Goal: Task Accomplishment & Management: Complete application form

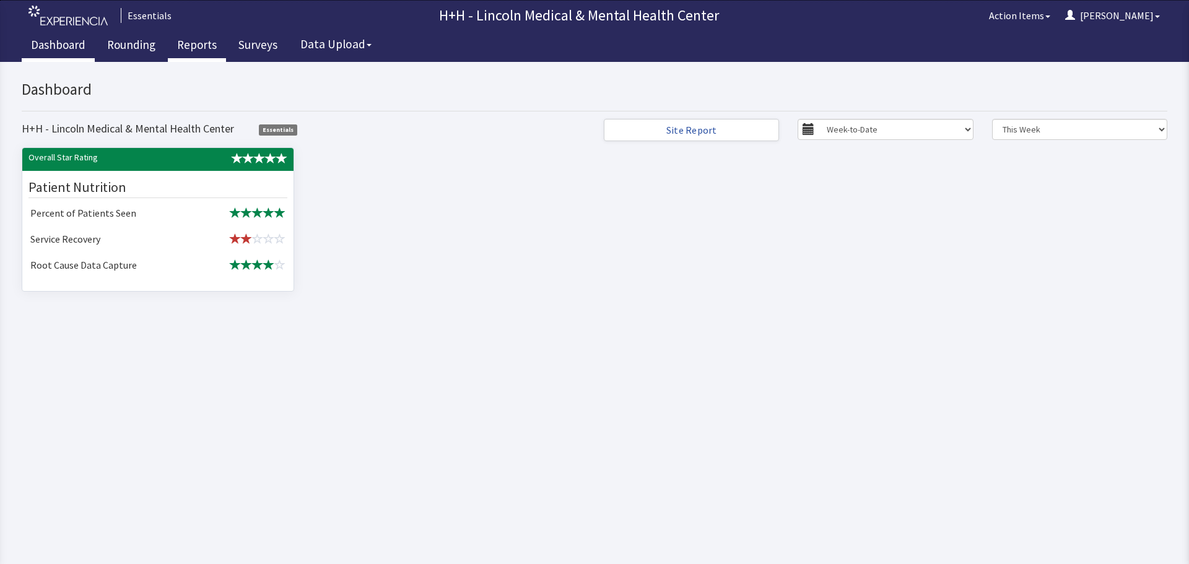
click at [180, 40] on link "Reports" at bounding box center [197, 46] width 58 height 31
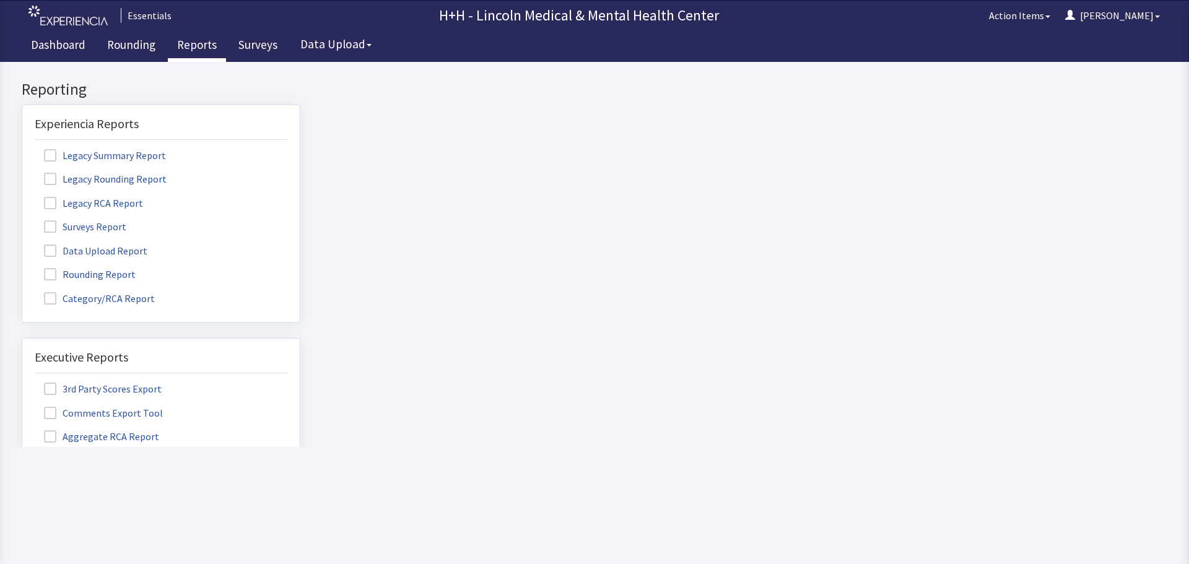
click at [54, 274] on span at bounding box center [50, 274] width 12 height 12
click at [22, 267] on input "Rounding Report" at bounding box center [22, 267] width 0 height 0
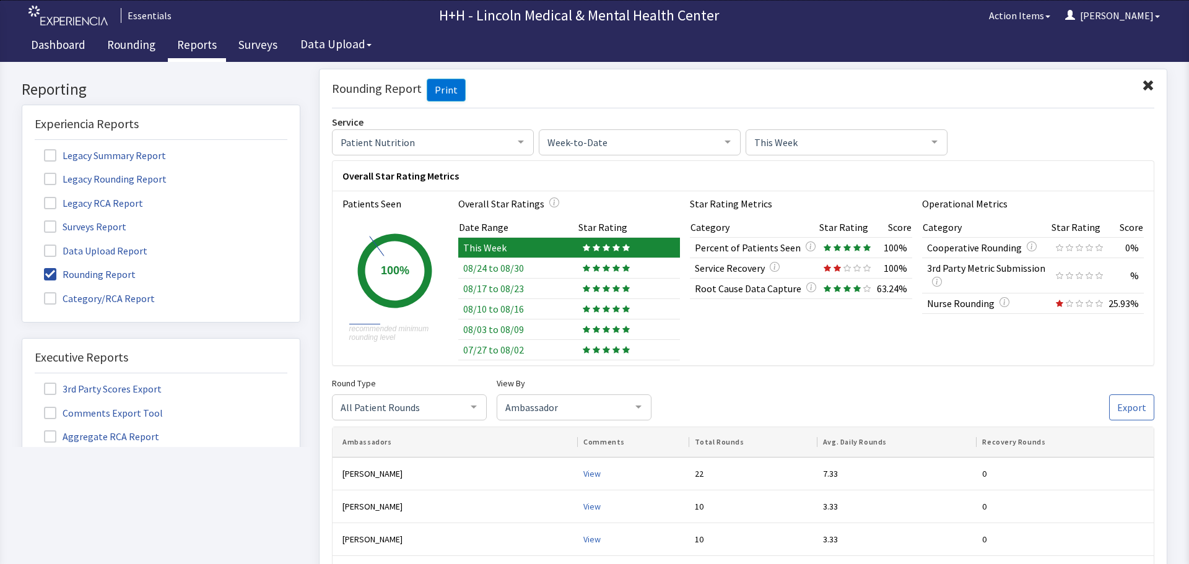
click at [1142, 82] on span at bounding box center [1148, 85] width 12 height 12
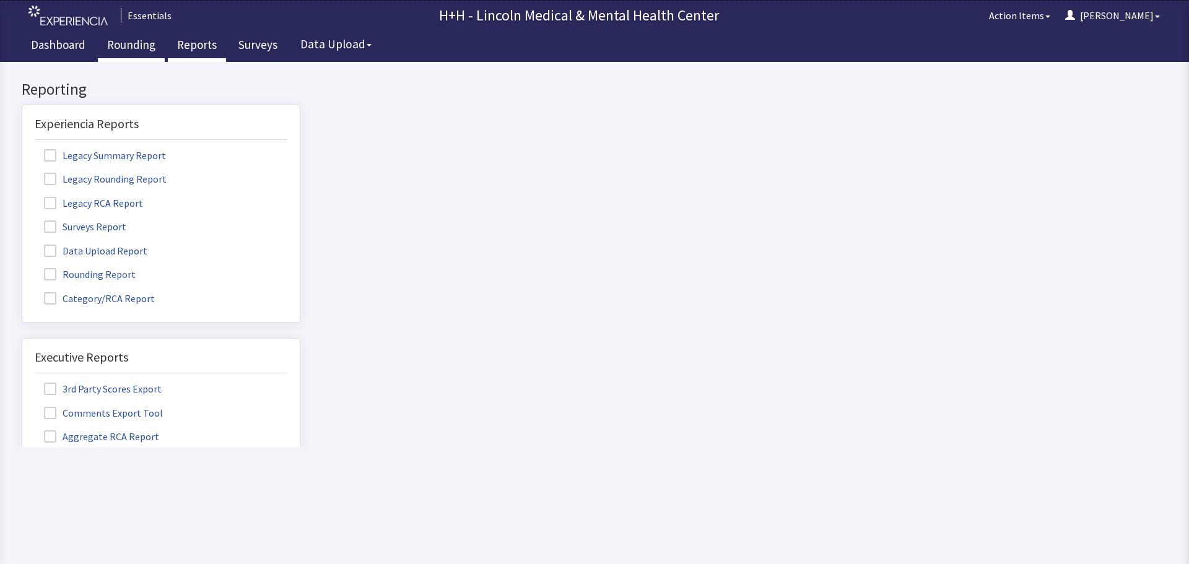
click at [131, 41] on link "Rounding" at bounding box center [131, 46] width 67 height 31
click at [127, 47] on link "Rounding" at bounding box center [131, 46] width 67 height 31
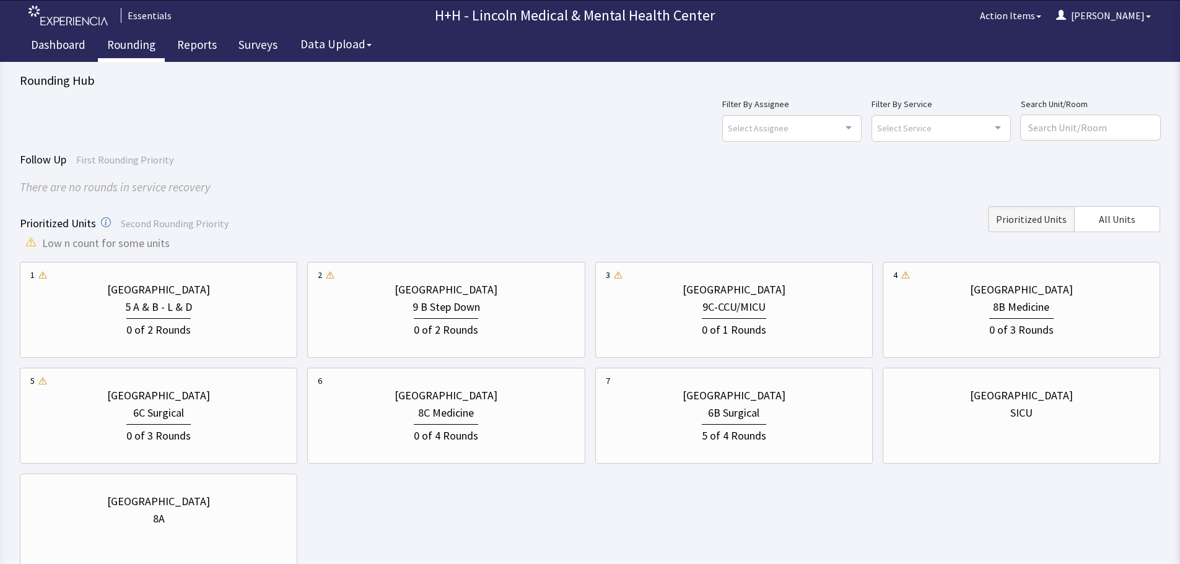
click at [129, 45] on link "Rounding" at bounding box center [131, 46] width 67 height 31
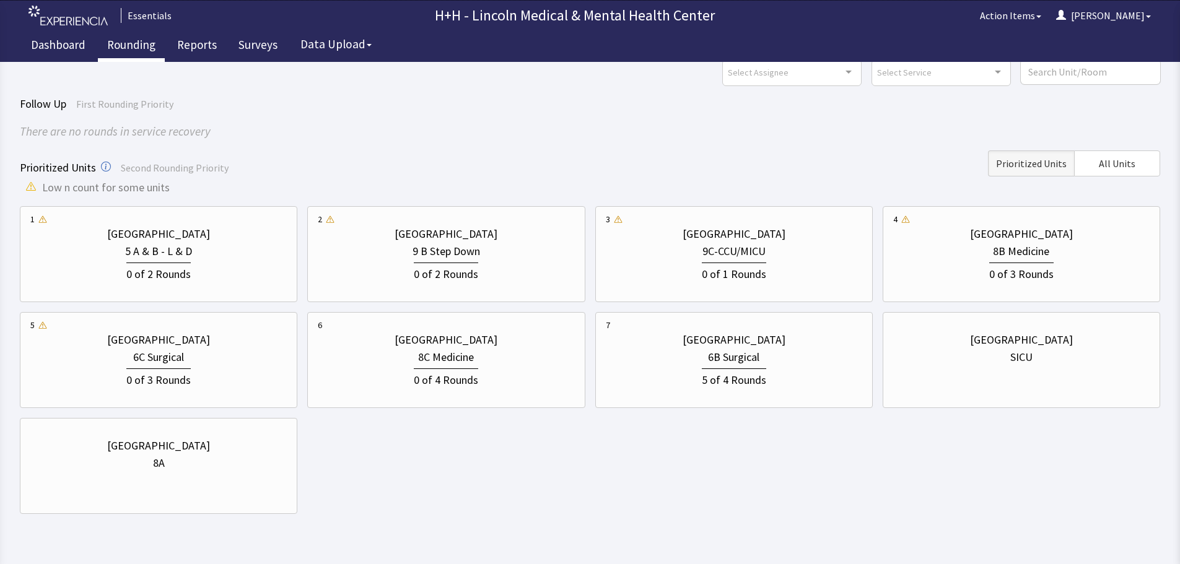
scroll to position [25, 0]
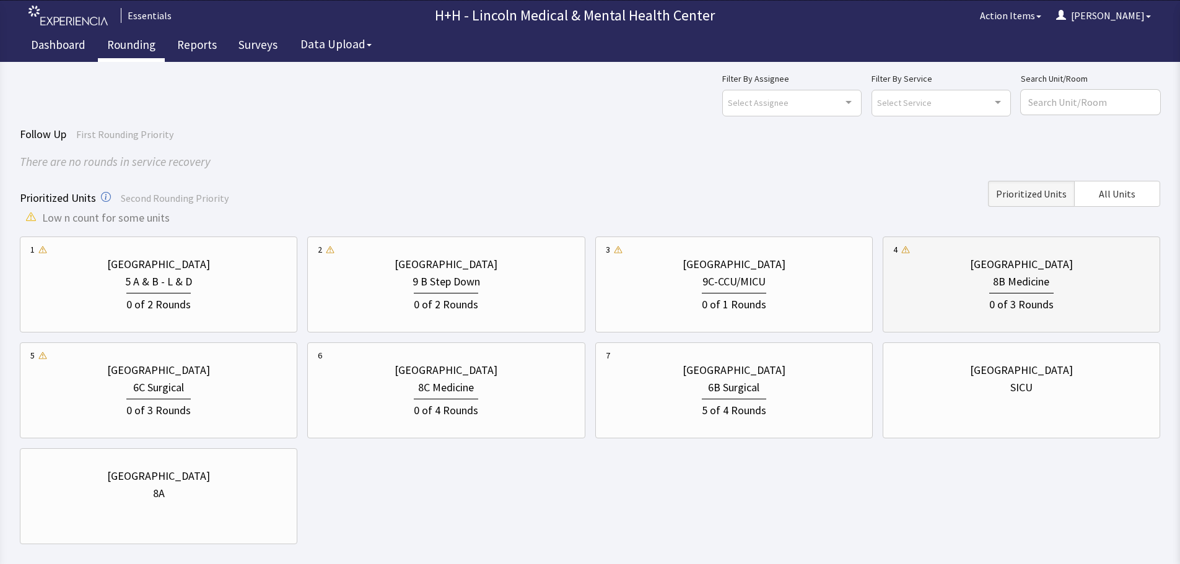
click at [958, 275] on div "8B Medicine" at bounding box center [1021, 281] width 256 height 17
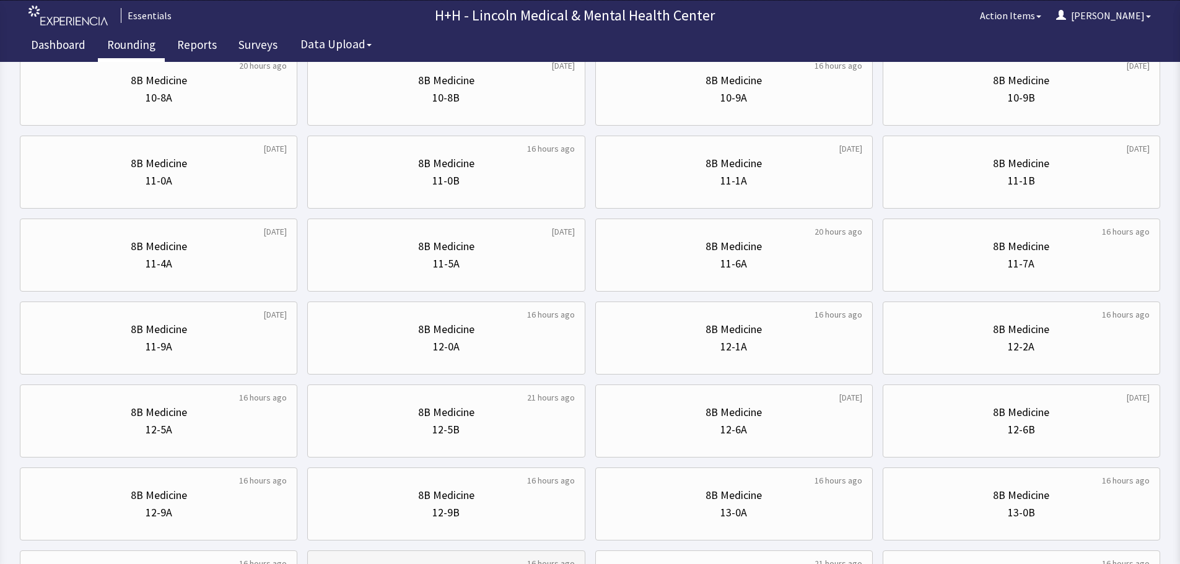
scroll to position [225, 0]
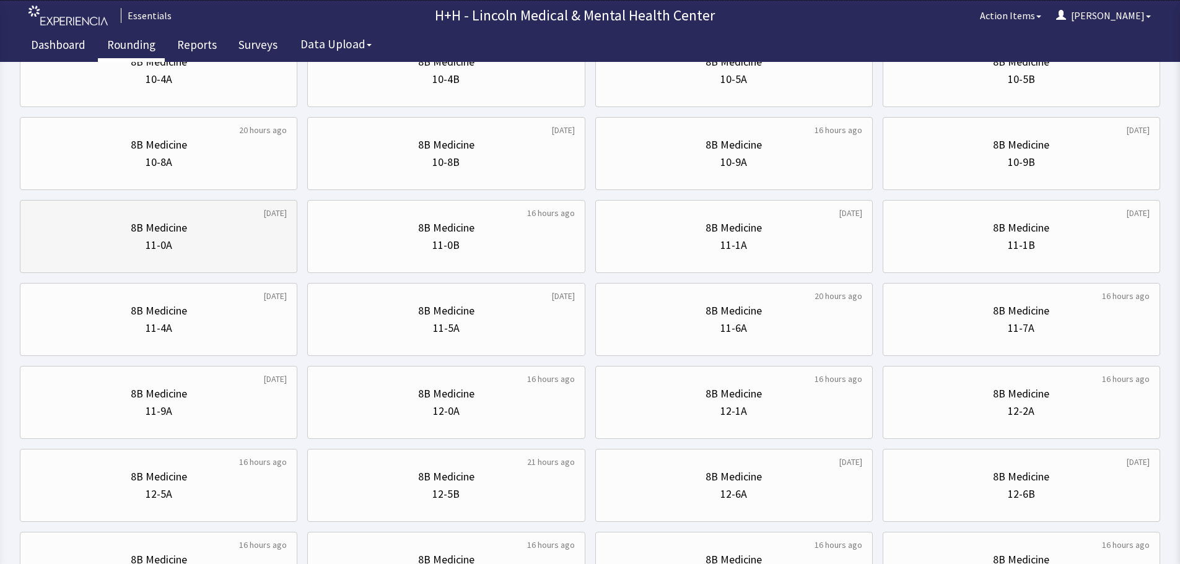
click at [206, 242] on div "11-0A" at bounding box center [158, 245] width 256 height 17
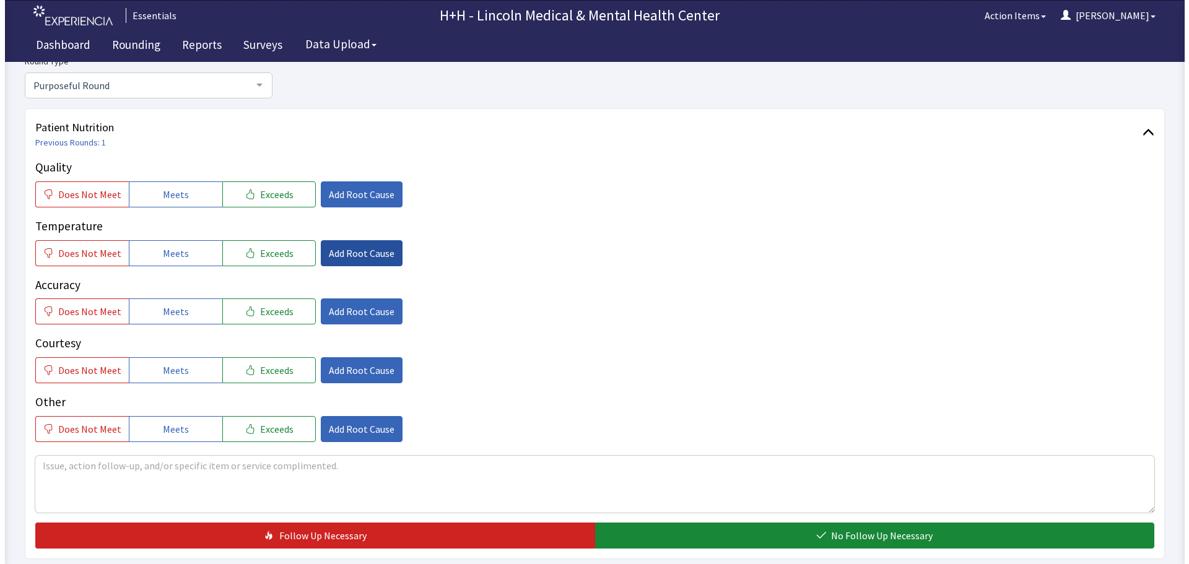
scroll to position [124, 0]
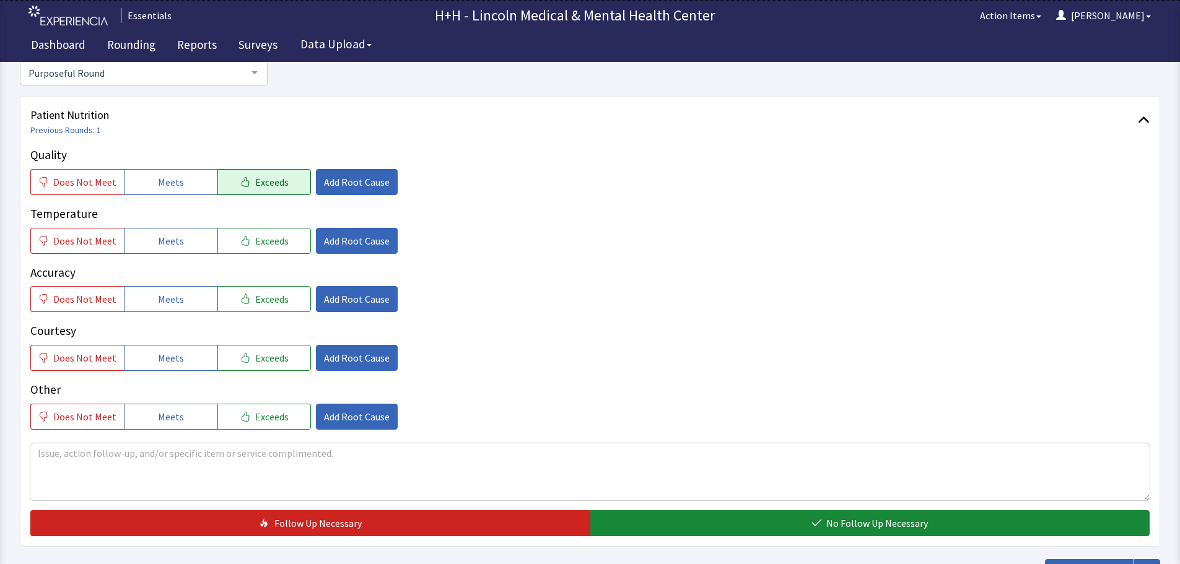
click at [241, 181] on icon "button" at bounding box center [244, 182] width 7 height 10
click at [327, 178] on span "Add Root Cause" at bounding box center [357, 182] width 66 height 15
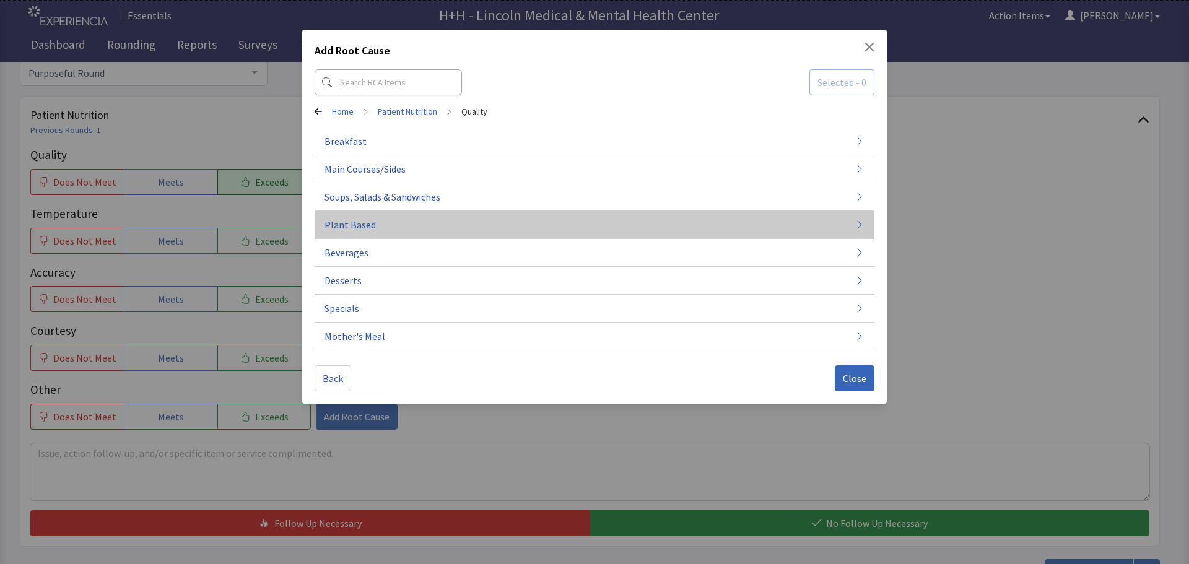
click at [354, 229] on span "Plant Based" at bounding box center [349, 224] width 51 height 15
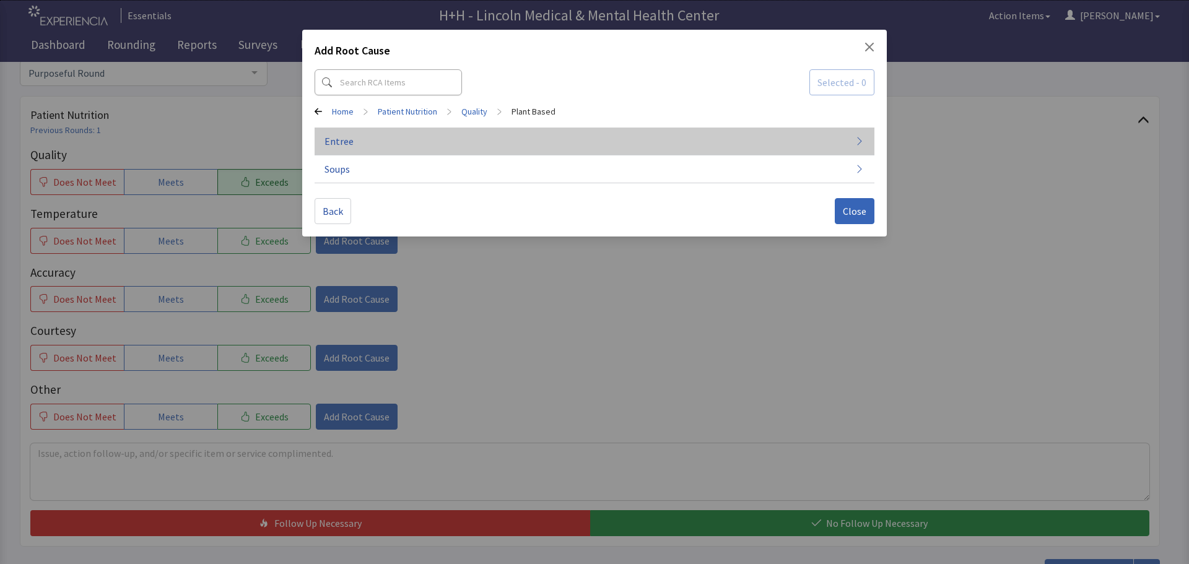
click at [359, 140] on button "Entree" at bounding box center [595, 142] width 560 height 28
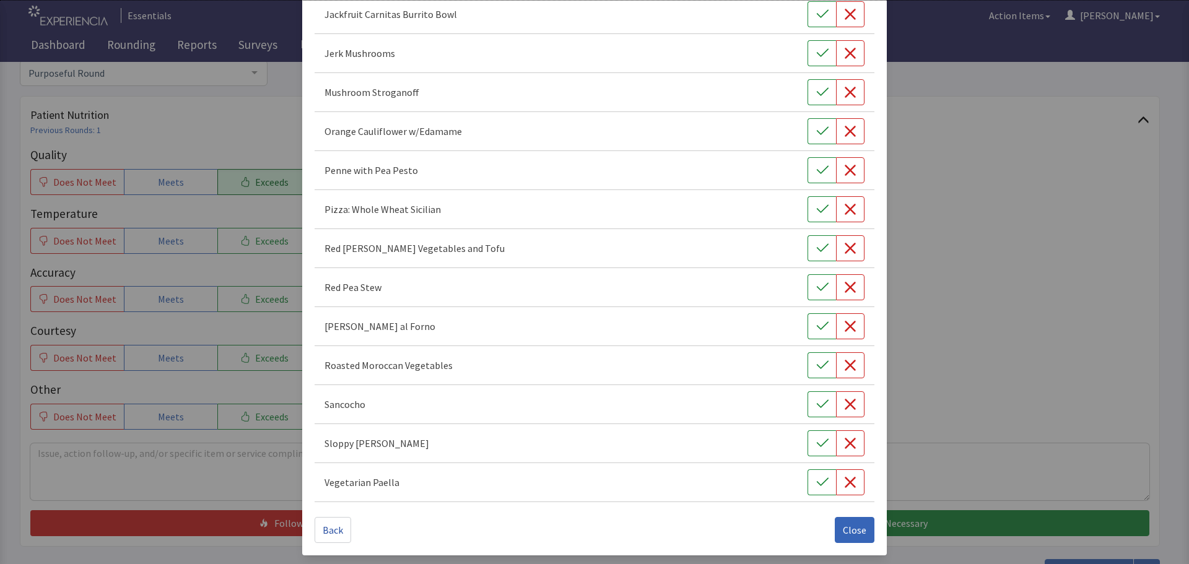
scroll to position [446, 0]
click at [816, 484] on icon "button" at bounding box center [822, 481] width 12 height 12
click at [845, 529] on span "Close" at bounding box center [855, 528] width 24 height 15
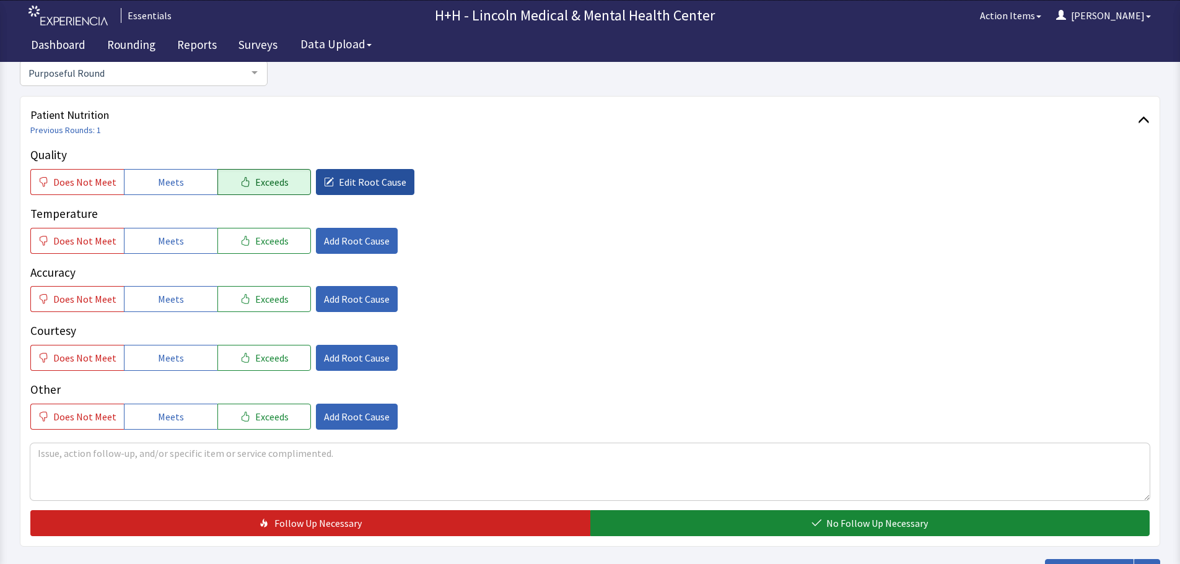
click at [339, 180] on span "Edit Root Cause" at bounding box center [372, 182] width 67 height 15
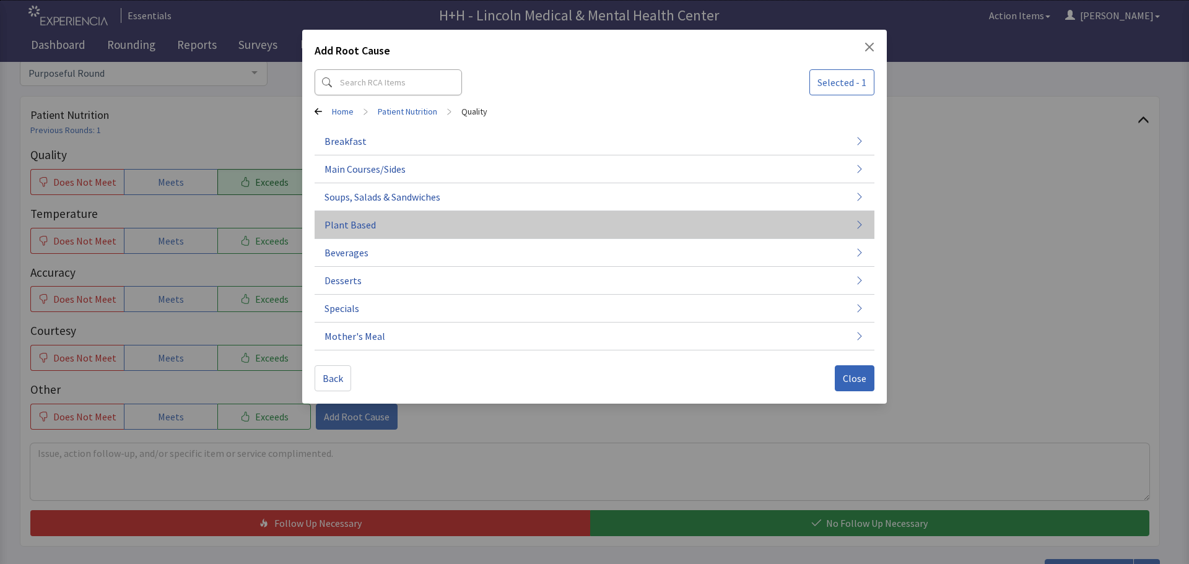
click at [370, 225] on span "Plant Based" at bounding box center [349, 224] width 51 height 15
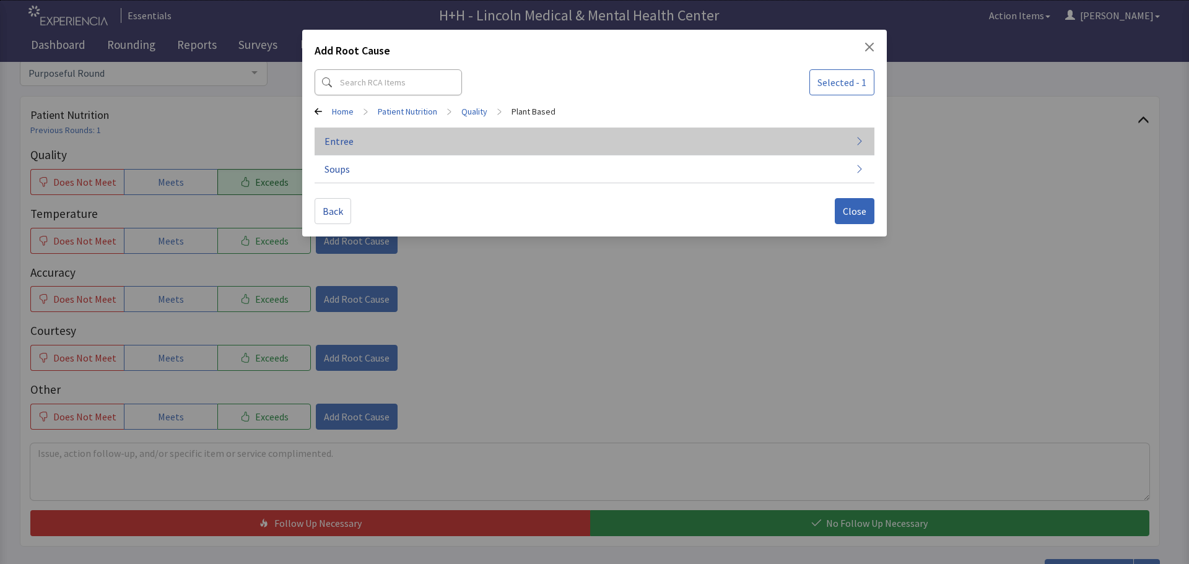
click at [399, 149] on button "Entree" at bounding box center [595, 142] width 560 height 28
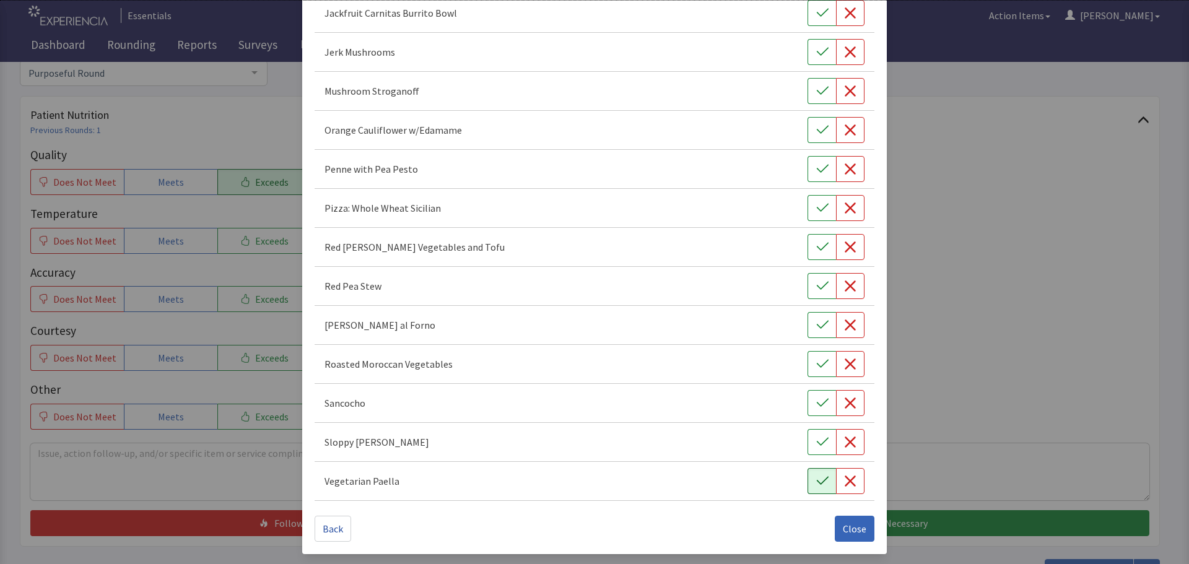
click at [807, 476] on button "button" at bounding box center [821, 481] width 28 height 26
click at [856, 534] on span "Close" at bounding box center [855, 528] width 24 height 15
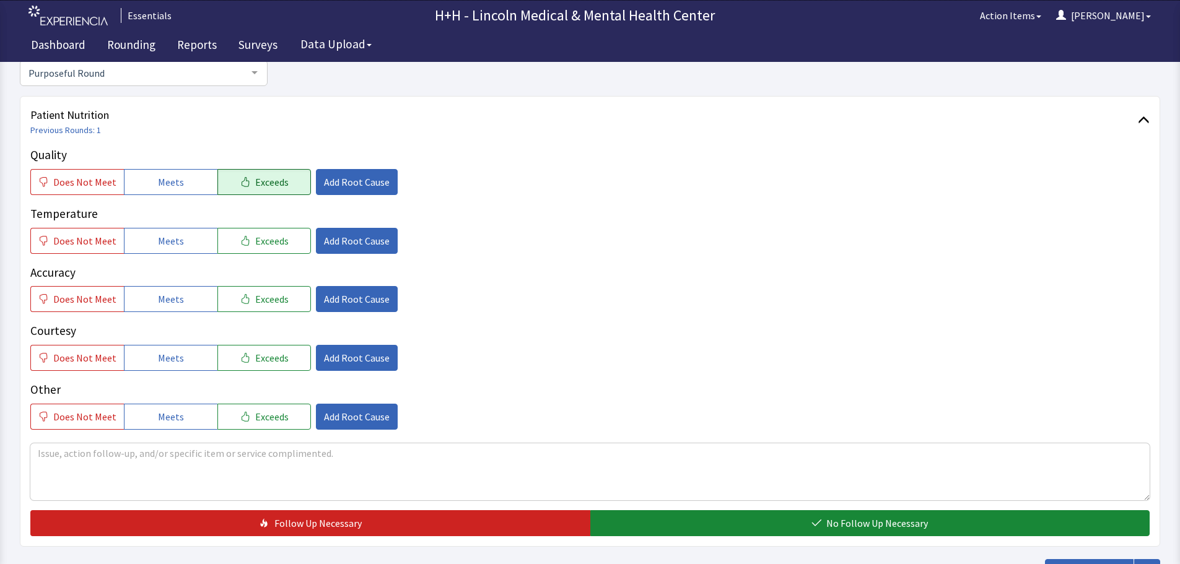
click at [417, 144] on div "Patient Nutrition Previous Rounds: 1 Quality Does Not Meet Meets Exceeds Add Ro…" at bounding box center [590, 321] width 1140 height 451
click at [198, 173] on button "Meets" at bounding box center [170, 182] width 93 height 26
click at [239, 131] on span "Previous Rounds: 1" at bounding box center [583, 130] width 1107 height 12
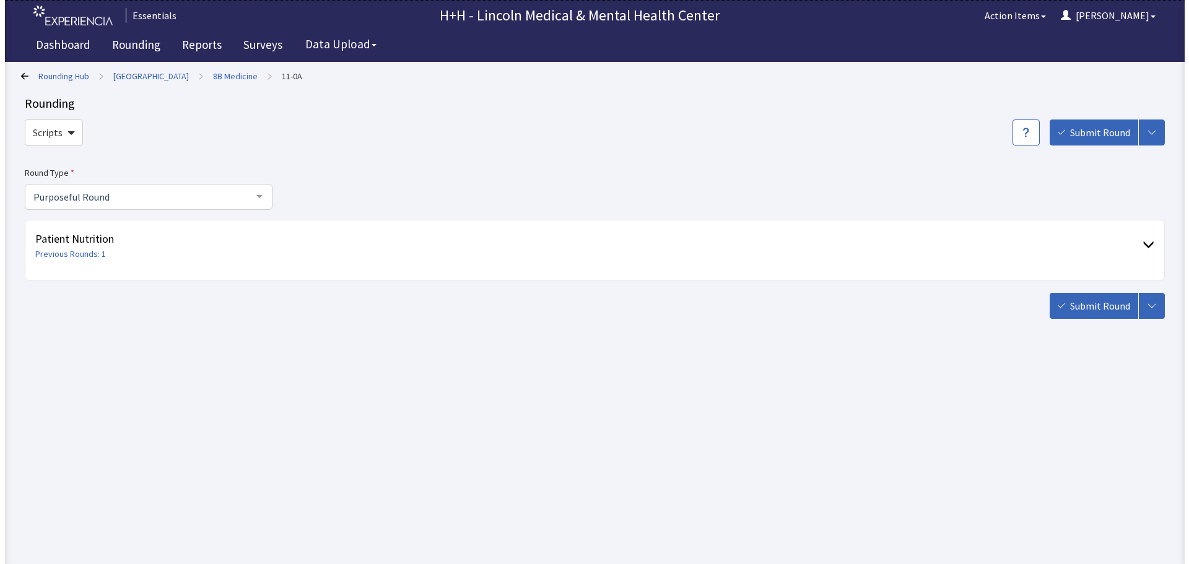
scroll to position [0, 0]
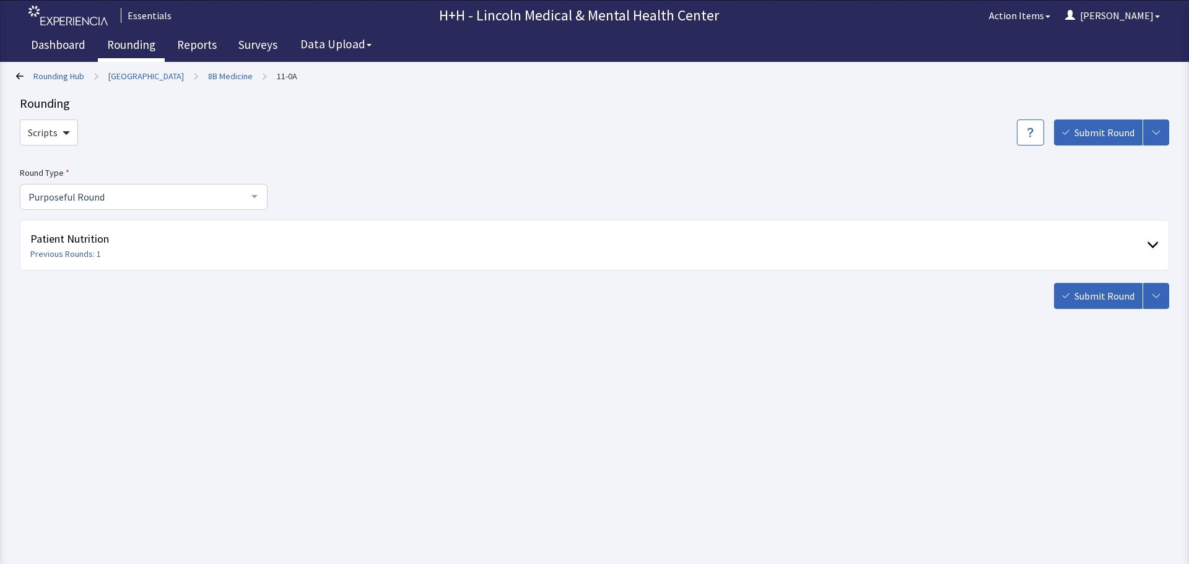
click at [132, 43] on link "Rounding" at bounding box center [131, 46] width 67 height 31
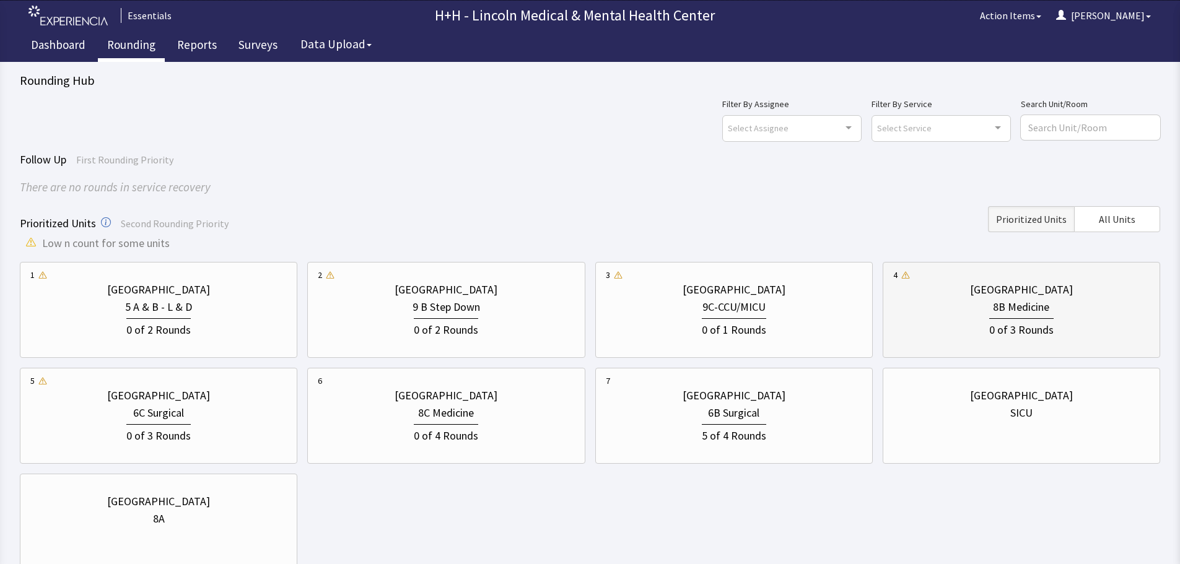
click at [931, 313] on div "8B Medicine" at bounding box center [1021, 306] width 256 height 17
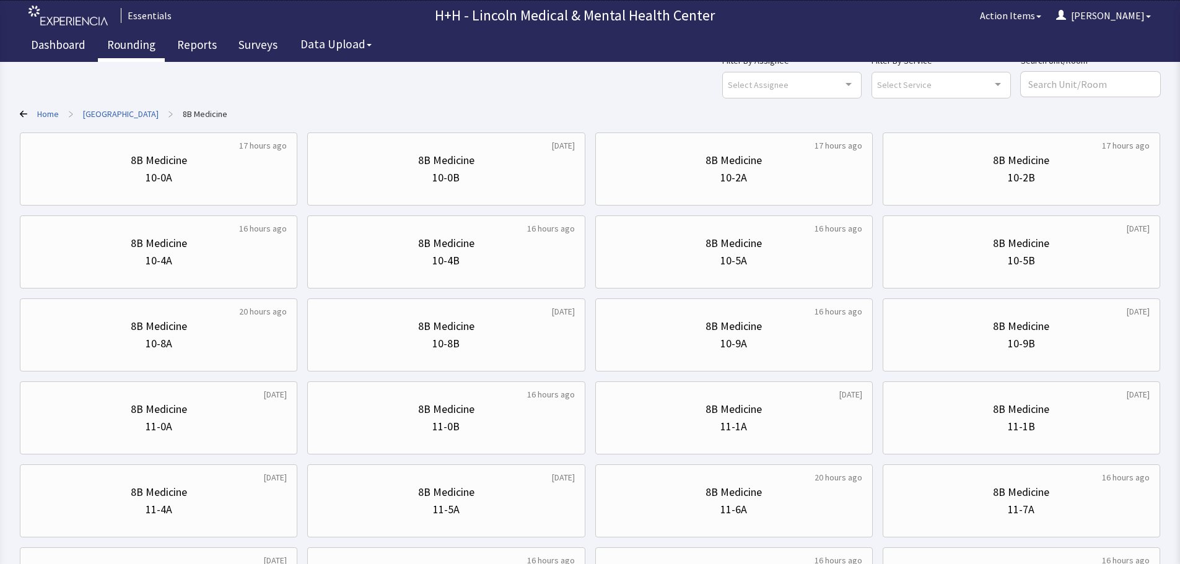
scroll to position [62, 0]
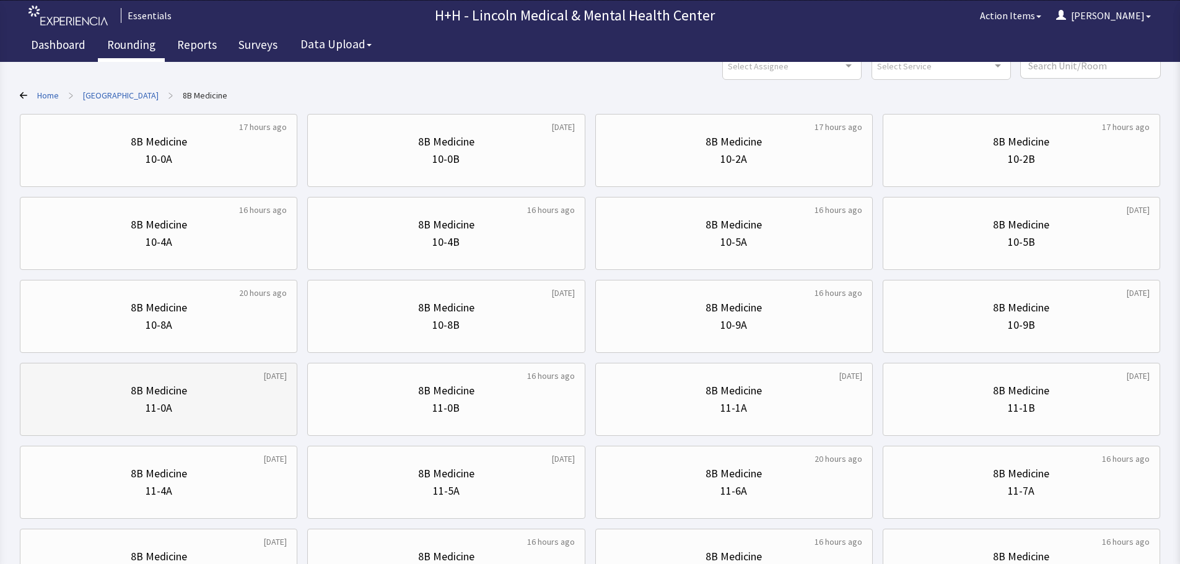
click at [256, 408] on div "11-0A" at bounding box center [158, 407] width 256 height 17
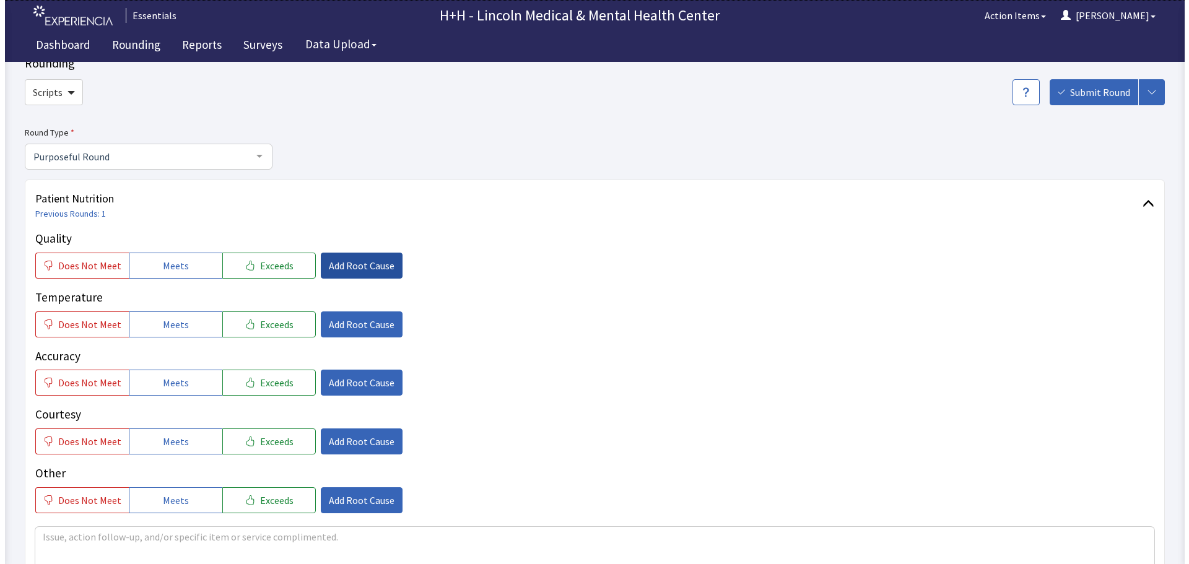
scroll to position [62, 0]
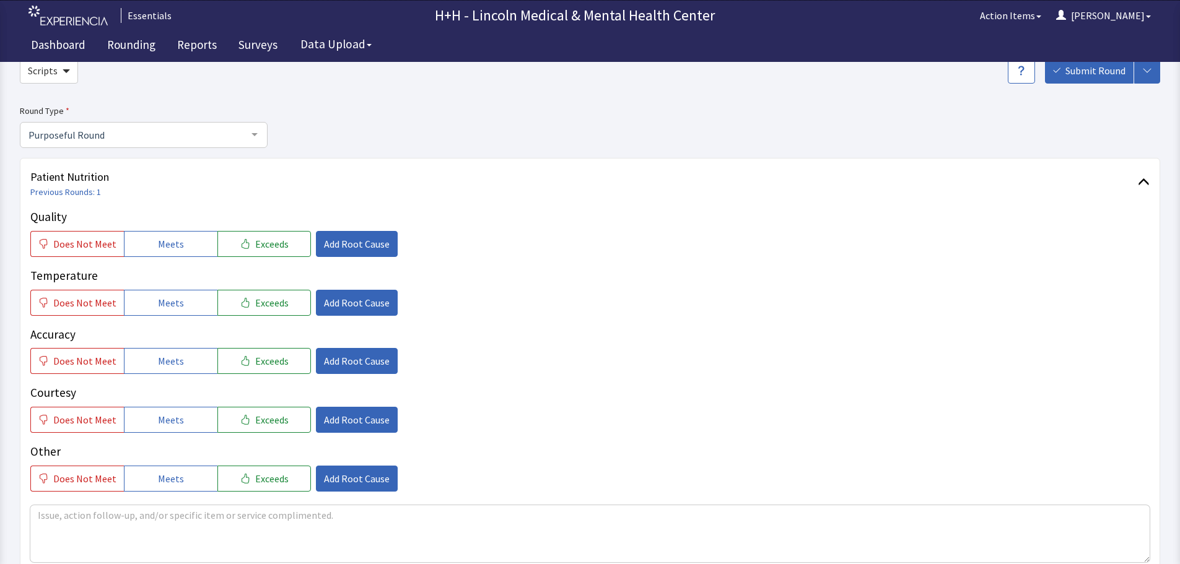
drag, startPoint x: 273, startPoint y: 245, endPoint x: 276, endPoint y: 263, distance: 18.8
click at [274, 245] on span "Exceeds" at bounding box center [271, 244] width 33 height 15
click at [277, 310] on button "Exceeds" at bounding box center [263, 303] width 93 height 26
click at [274, 359] on span "Exceeds" at bounding box center [271, 361] width 33 height 15
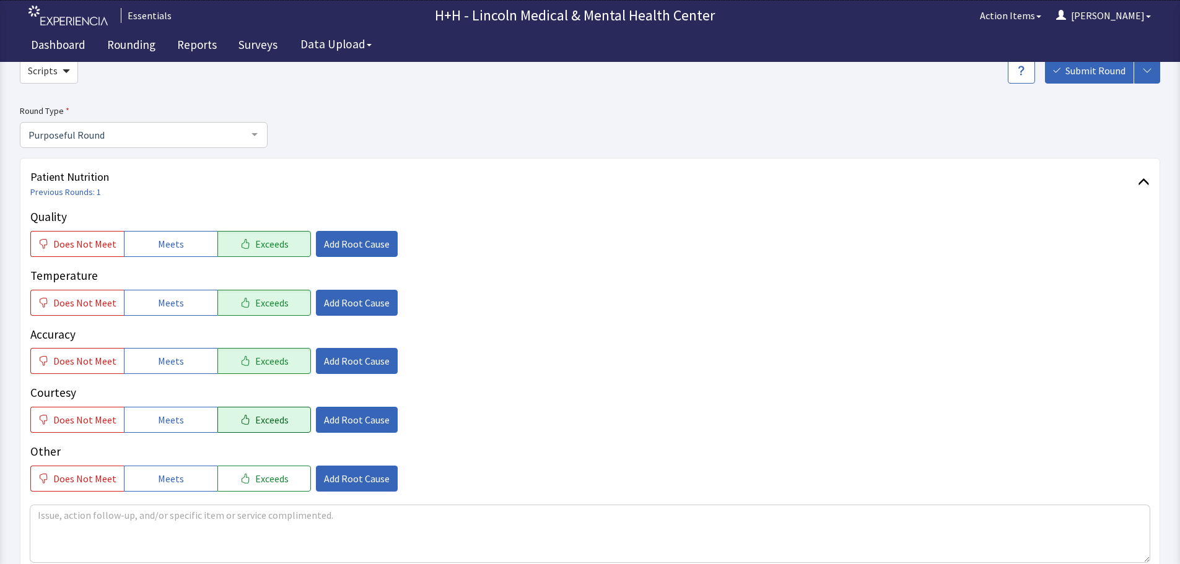
click at [280, 412] on button "Exceeds" at bounding box center [263, 420] width 93 height 26
click at [267, 472] on span "Exceeds" at bounding box center [271, 478] width 33 height 15
click at [324, 425] on span "Add Root Cause" at bounding box center [357, 419] width 66 height 15
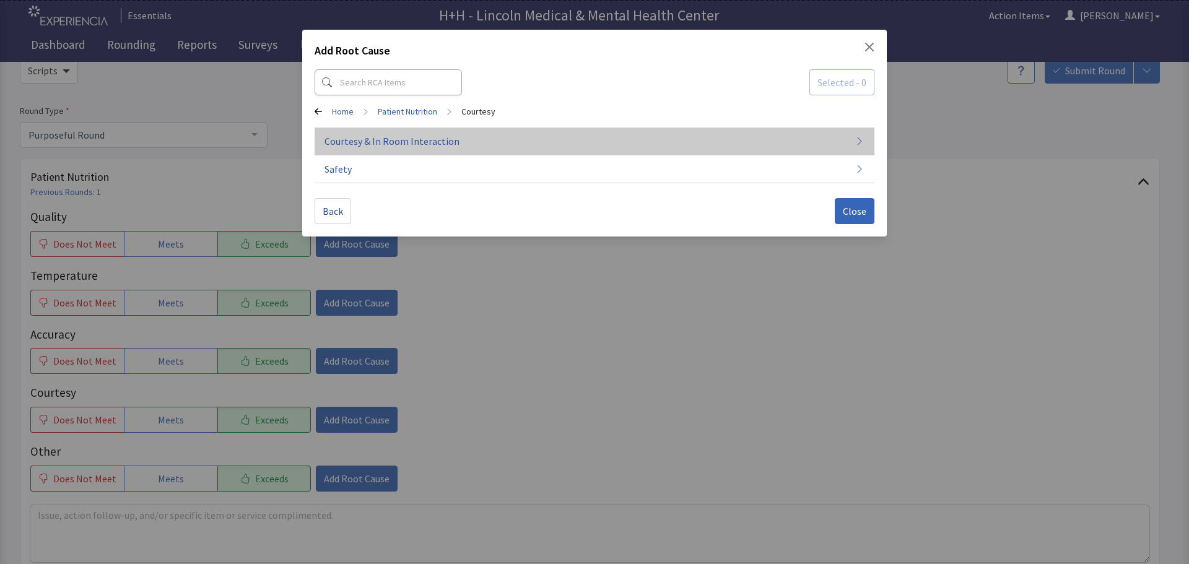
click at [391, 139] on span "Courtesy & In Room Interaction" at bounding box center [391, 141] width 135 height 15
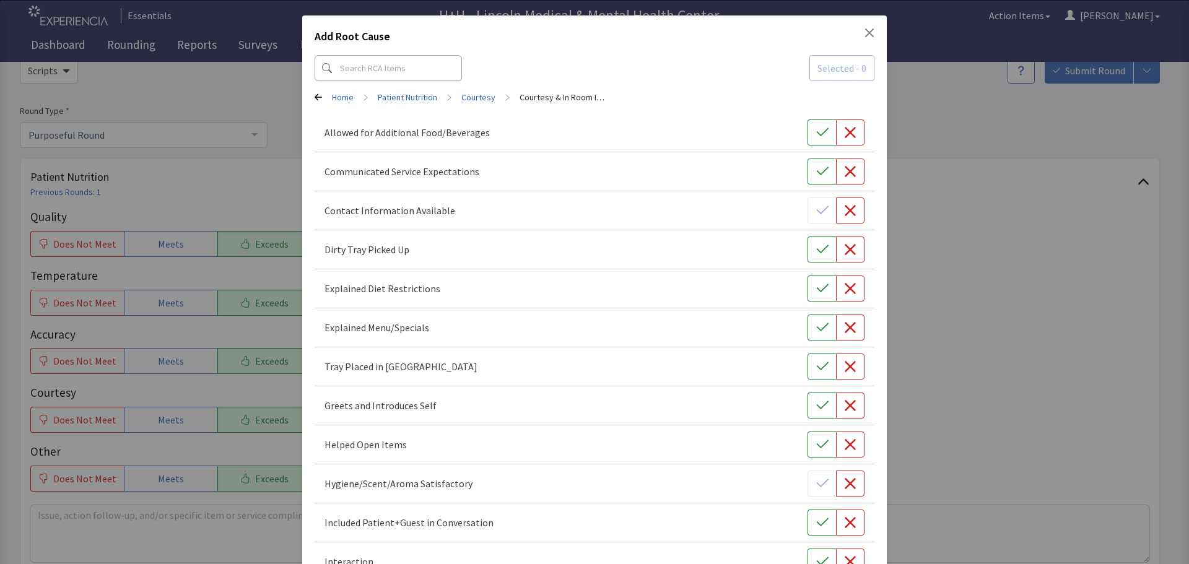
scroll to position [0, 0]
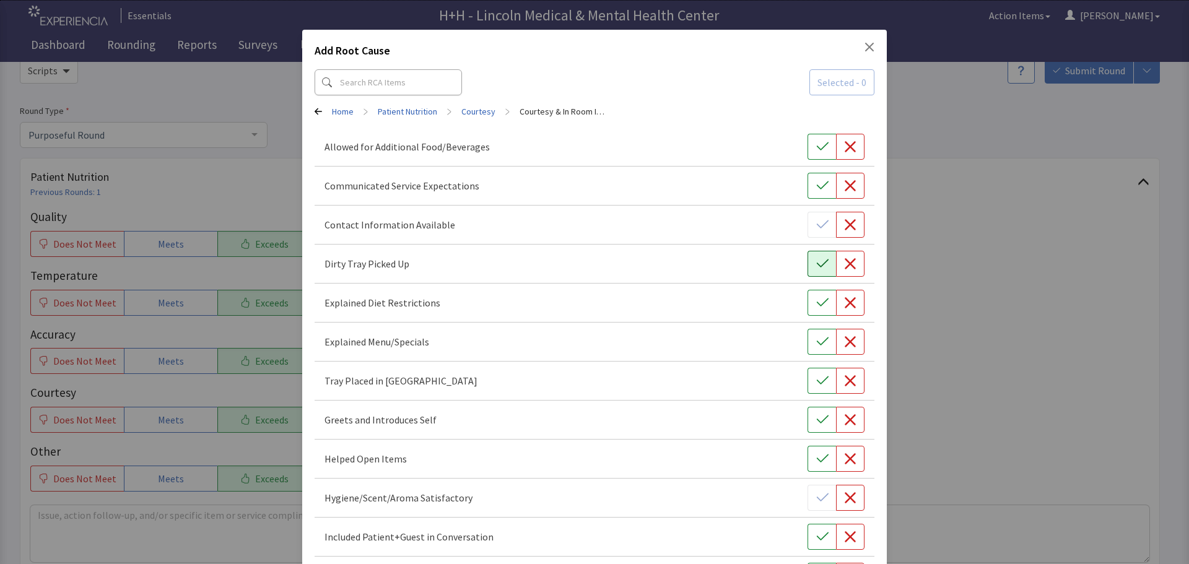
click at [816, 258] on icon "button" at bounding box center [822, 264] width 12 height 12
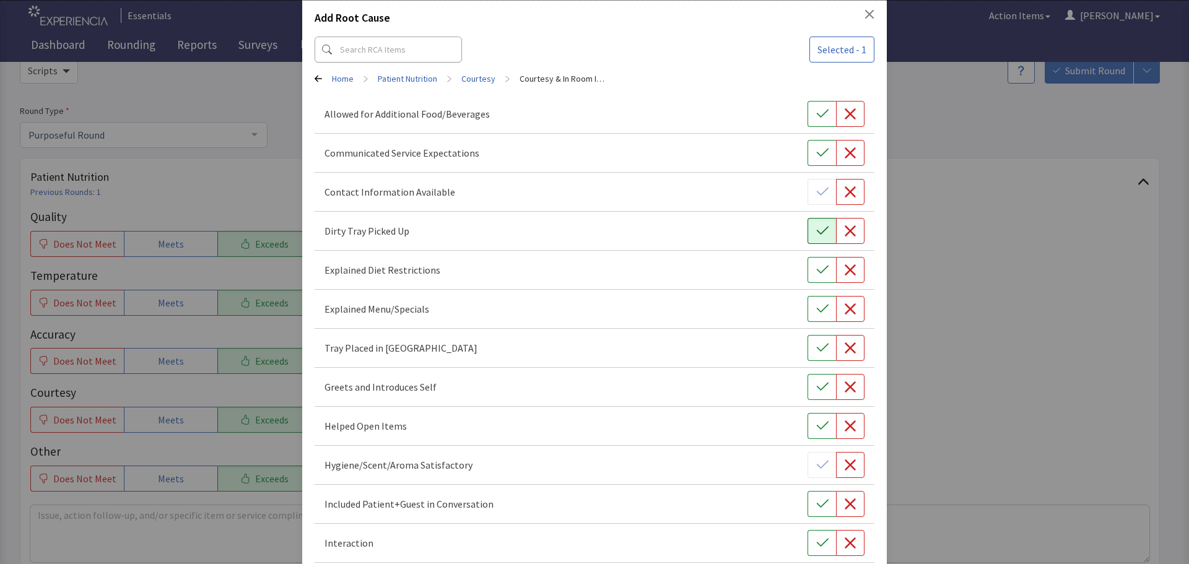
scroll to position [62, 0]
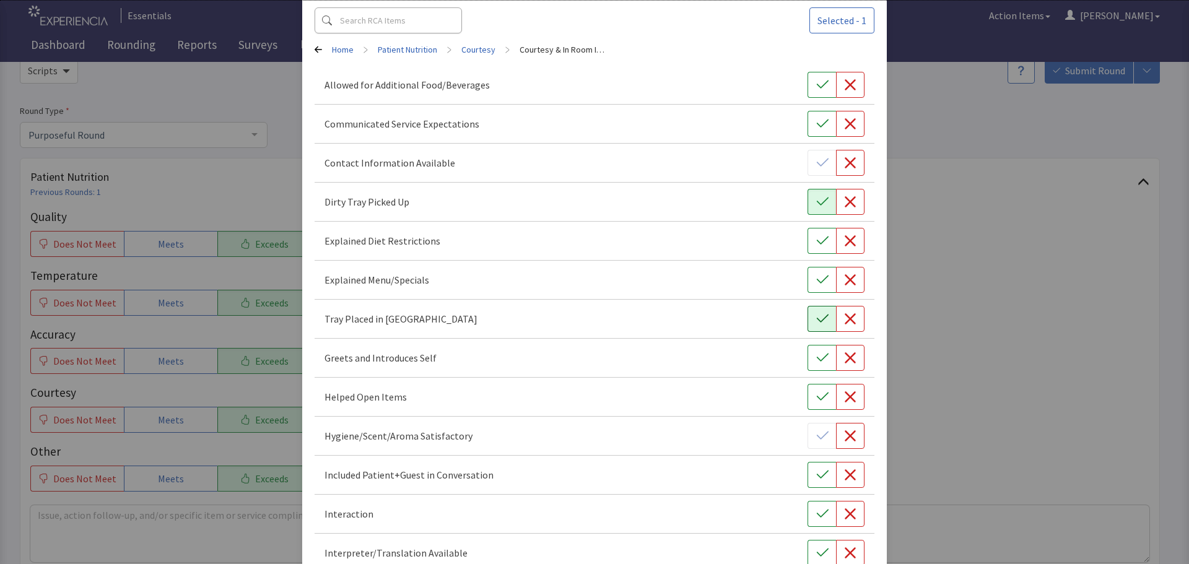
click at [817, 318] on icon "button" at bounding box center [822, 319] width 12 height 12
click at [816, 356] on icon "button" at bounding box center [822, 358] width 12 height 12
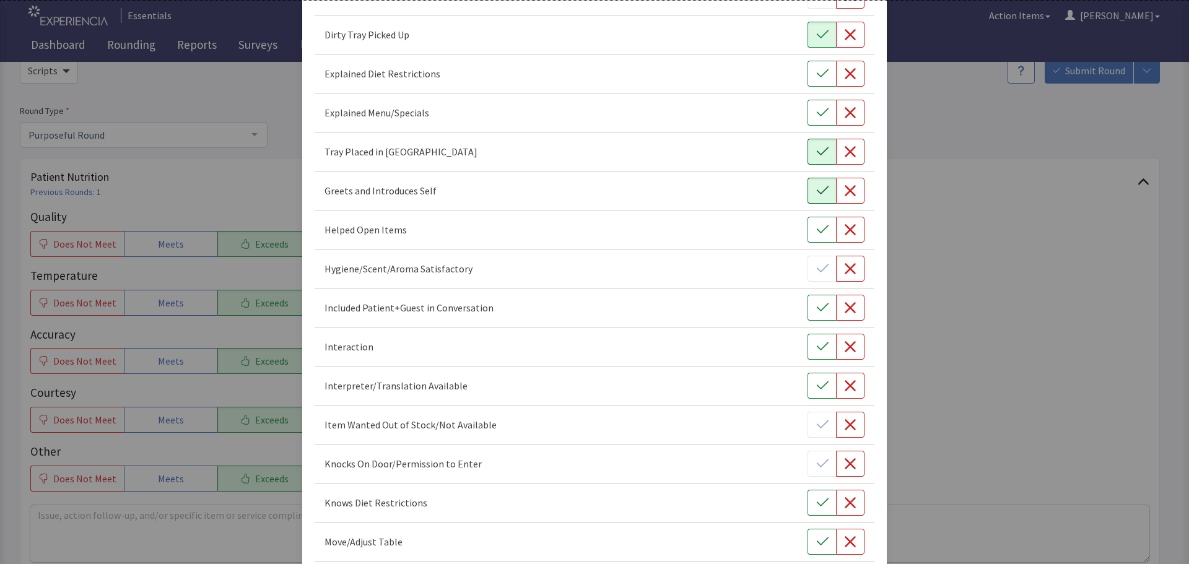
scroll to position [248, 0]
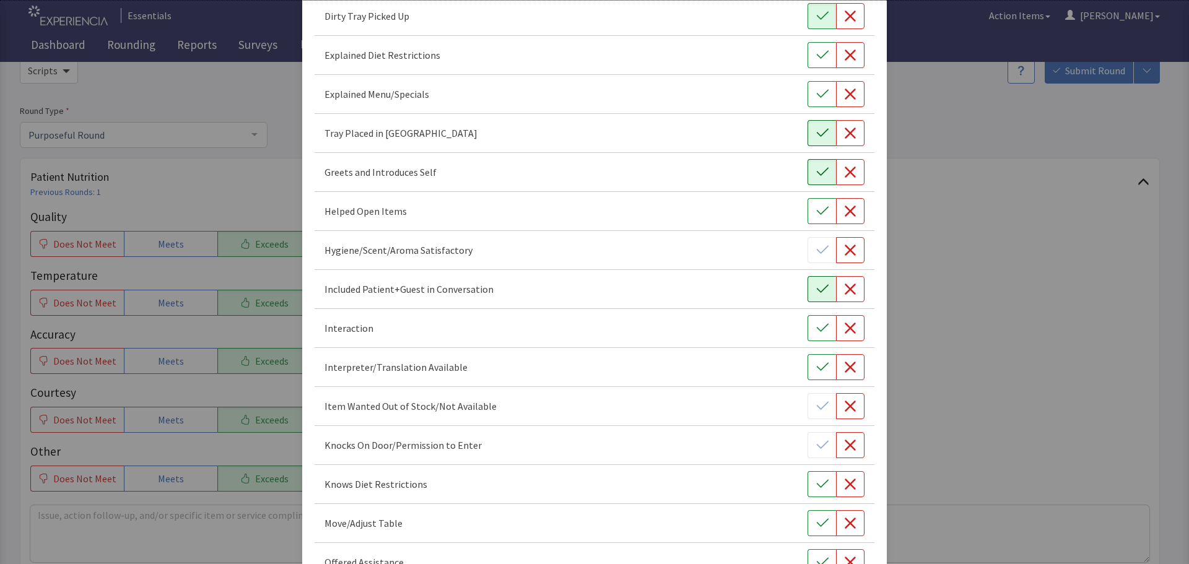
click at [816, 290] on icon "button" at bounding box center [822, 289] width 12 height 12
click at [817, 323] on icon "button" at bounding box center [822, 328] width 12 height 12
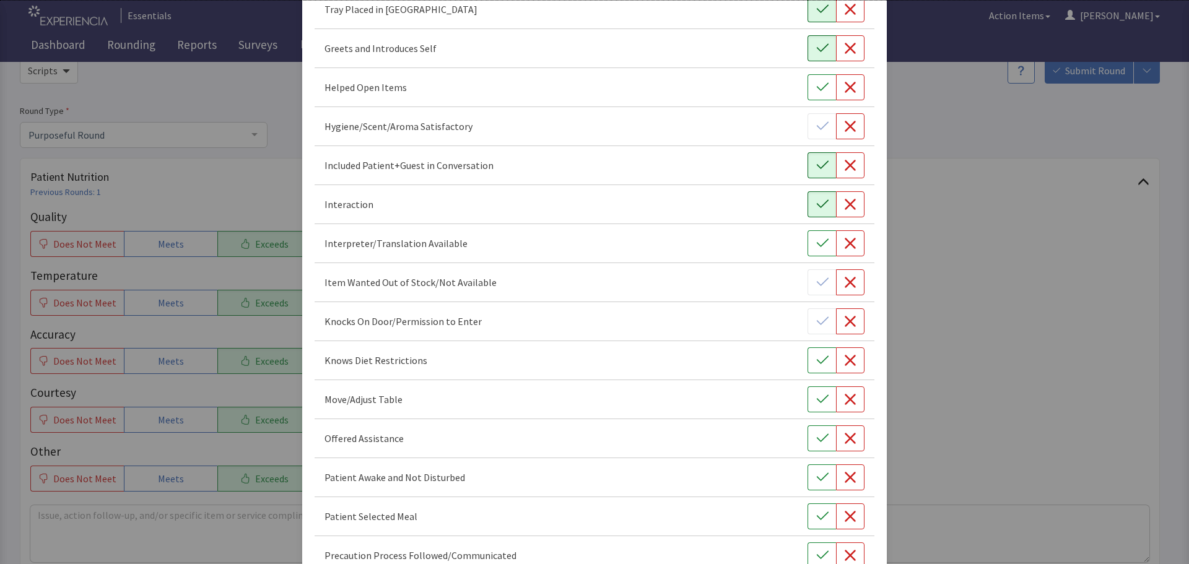
scroll to position [433, 0]
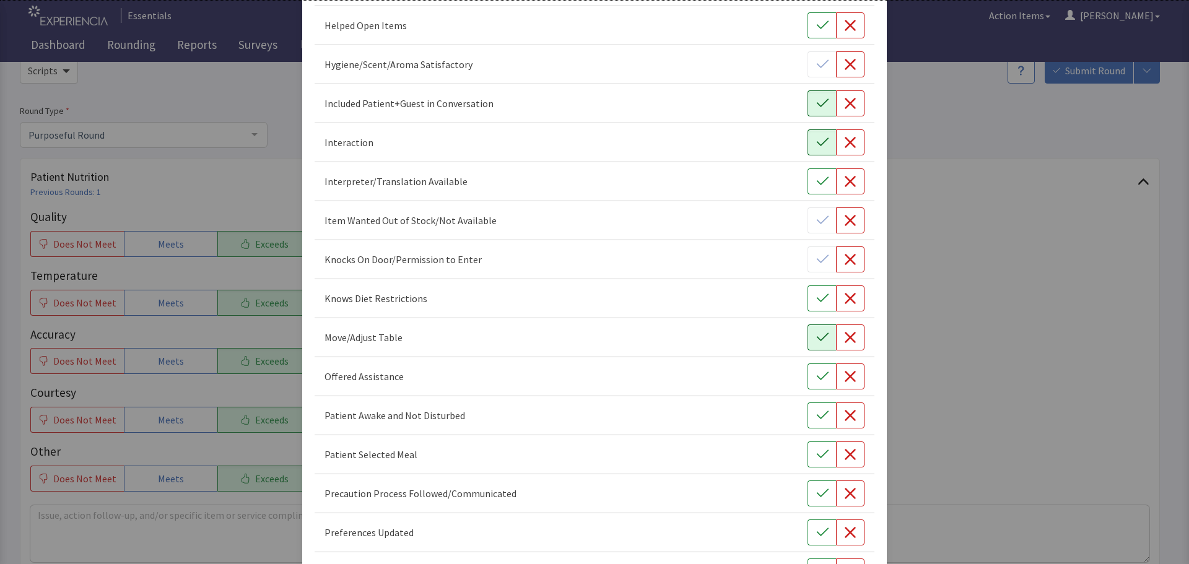
click at [807, 341] on button "button" at bounding box center [821, 337] width 28 height 26
click at [816, 375] on icon "button" at bounding box center [822, 376] width 12 height 12
click at [808, 412] on button "button" at bounding box center [821, 415] width 28 height 26
click at [816, 453] on icon "button" at bounding box center [822, 454] width 12 height 12
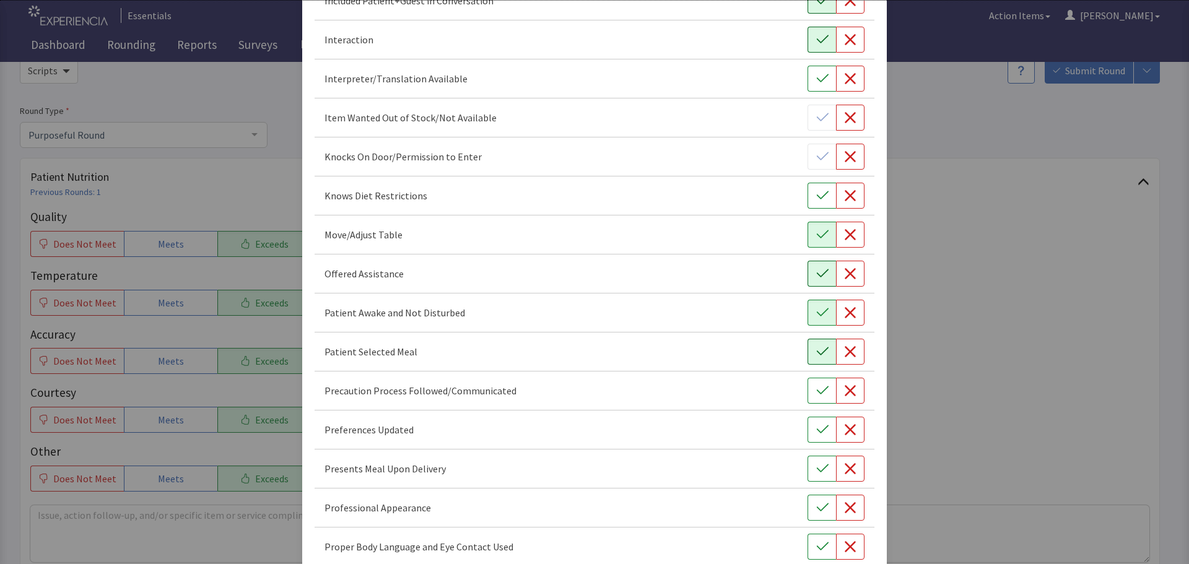
scroll to position [557, 0]
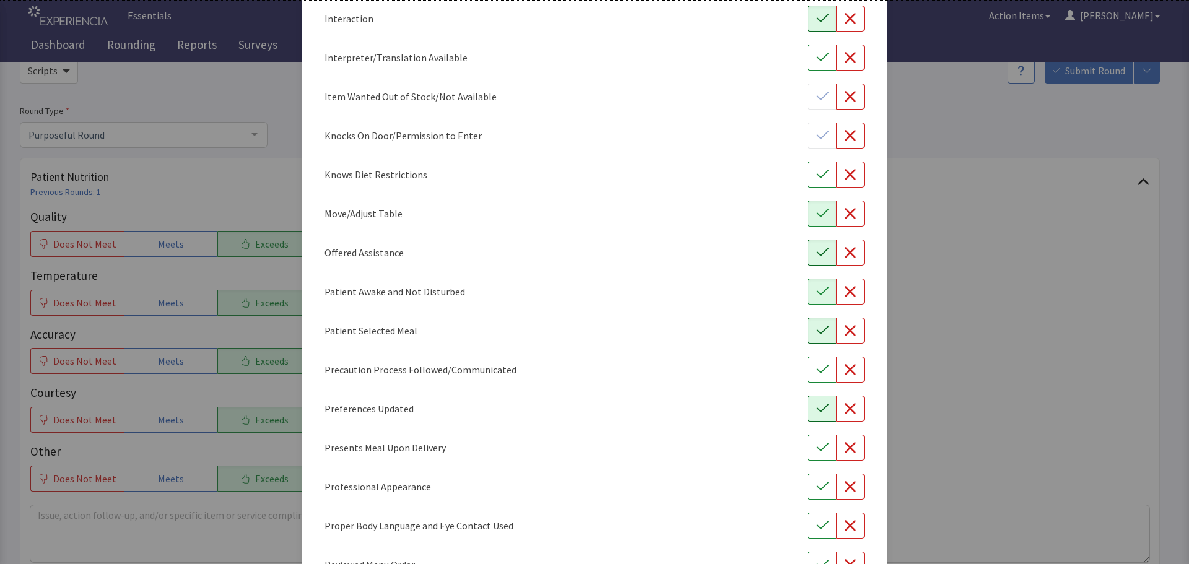
click at [816, 409] on icon "button" at bounding box center [822, 408] width 12 height 12
click at [822, 444] on button "button" at bounding box center [821, 448] width 28 height 26
click at [816, 483] on icon "button" at bounding box center [822, 486] width 12 height 12
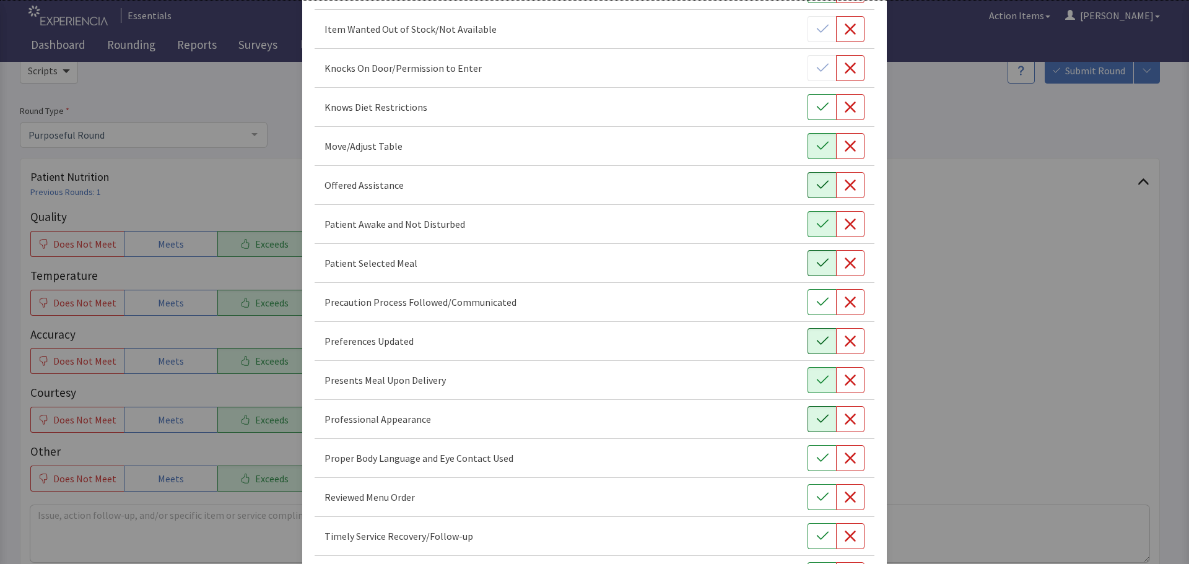
scroll to position [681, 0]
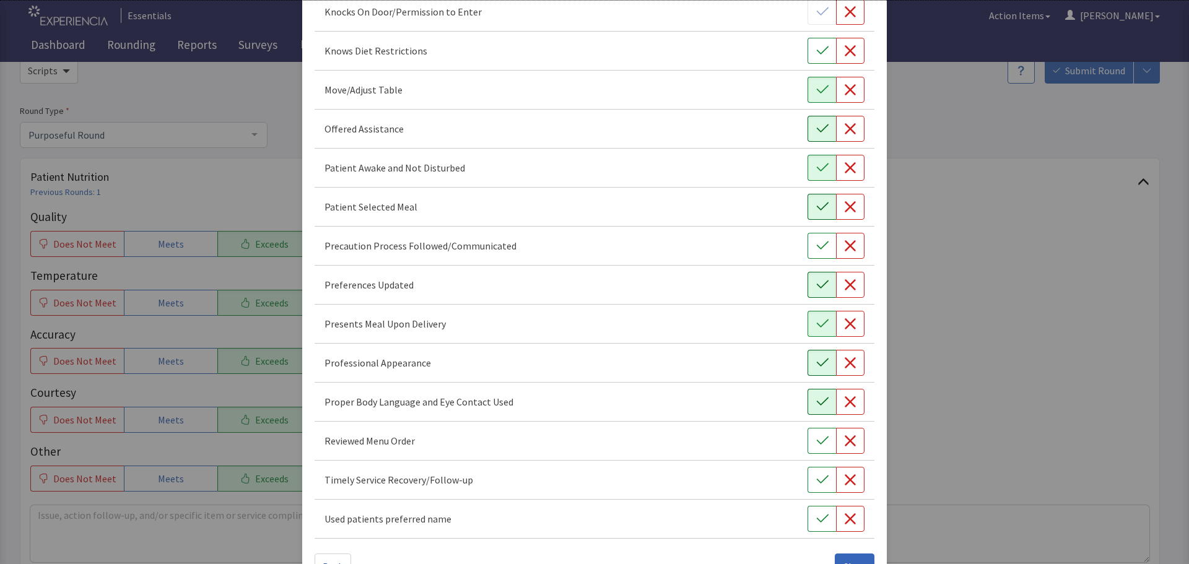
click at [807, 394] on button "button" at bounding box center [821, 402] width 28 height 26
click at [826, 438] on button "button" at bounding box center [821, 441] width 28 height 26
click at [820, 490] on button "button" at bounding box center [821, 480] width 28 height 26
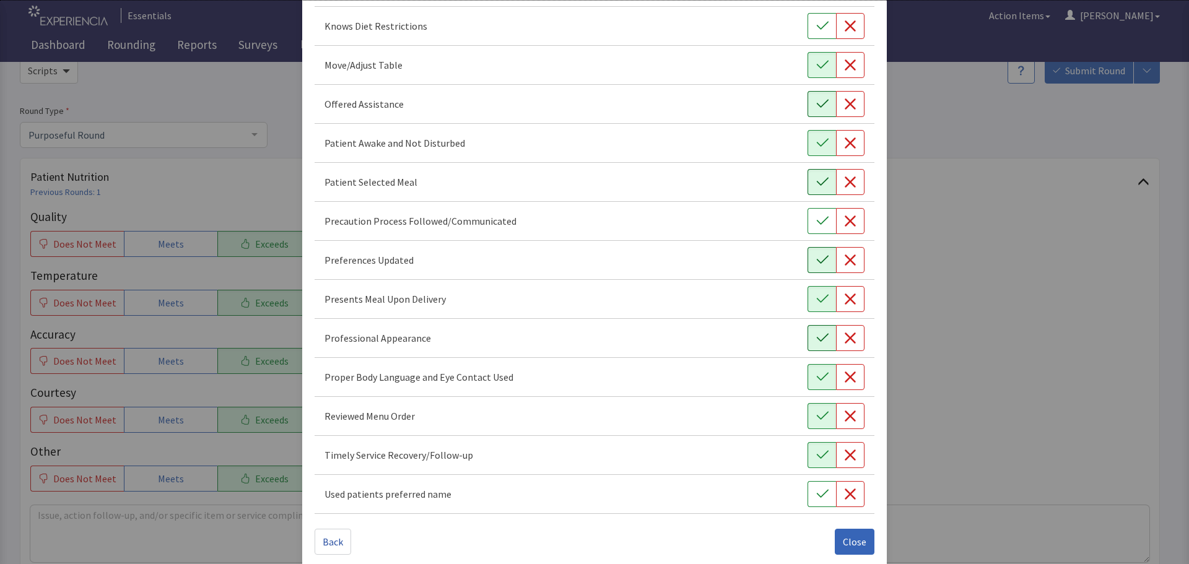
scroll to position [719, 0]
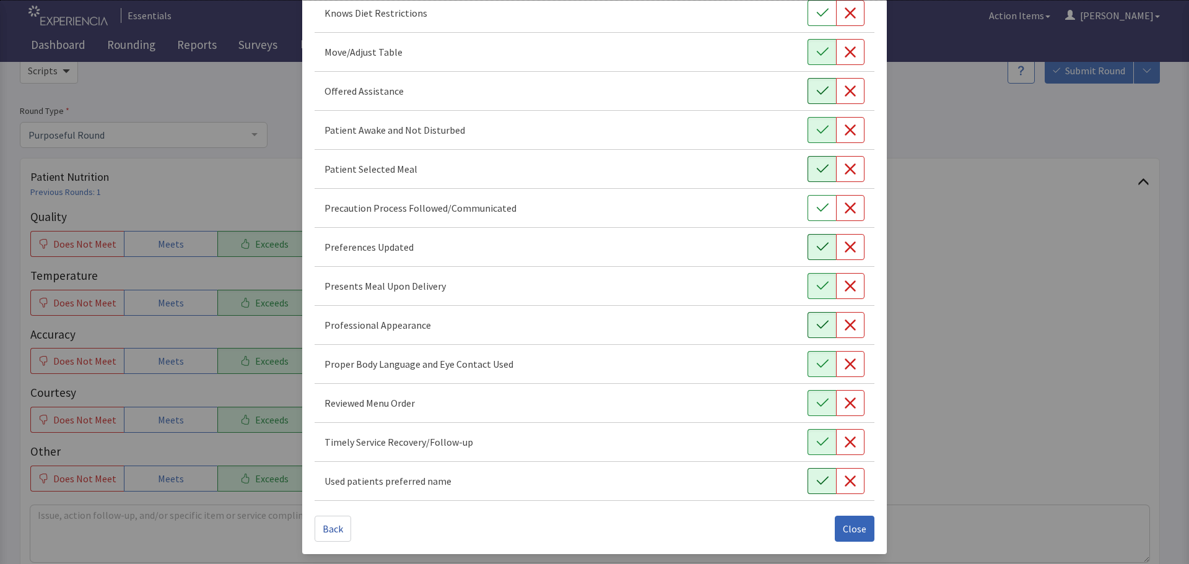
click at [816, 481] on icon "button" at bounding box center [822, 481] width 12 height 12
click at [843, 525] on span "Close" at bounding box center [855, 528] width 24 height 15
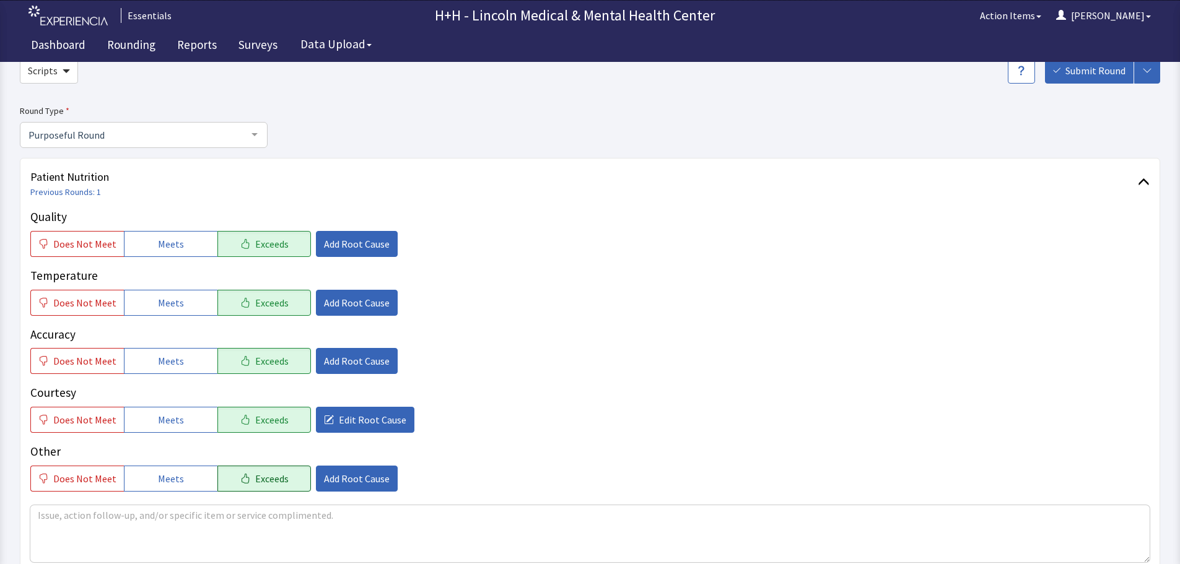
click at [271, 480] on span "Exceeds" at bounding box center [271, 478] width 33 height 15
click at [324, 480] on span "Add Root Cause" at bounding box center [357, 478] width 66 height 15
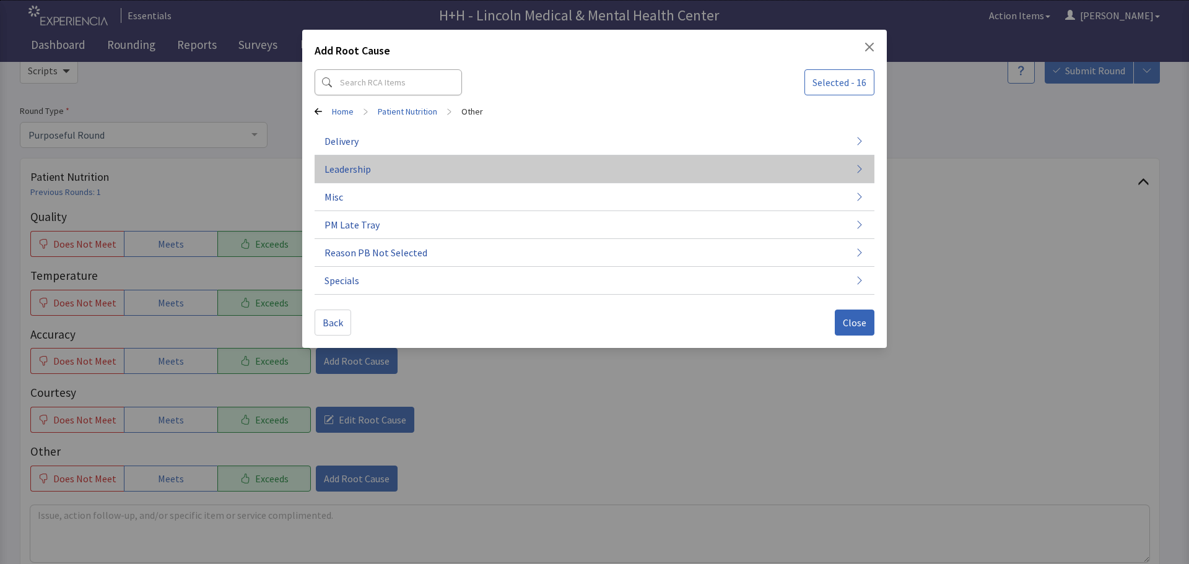
click at [381, 166] on button "Leadership" at bounding box center [595, 169] width 560 height 28
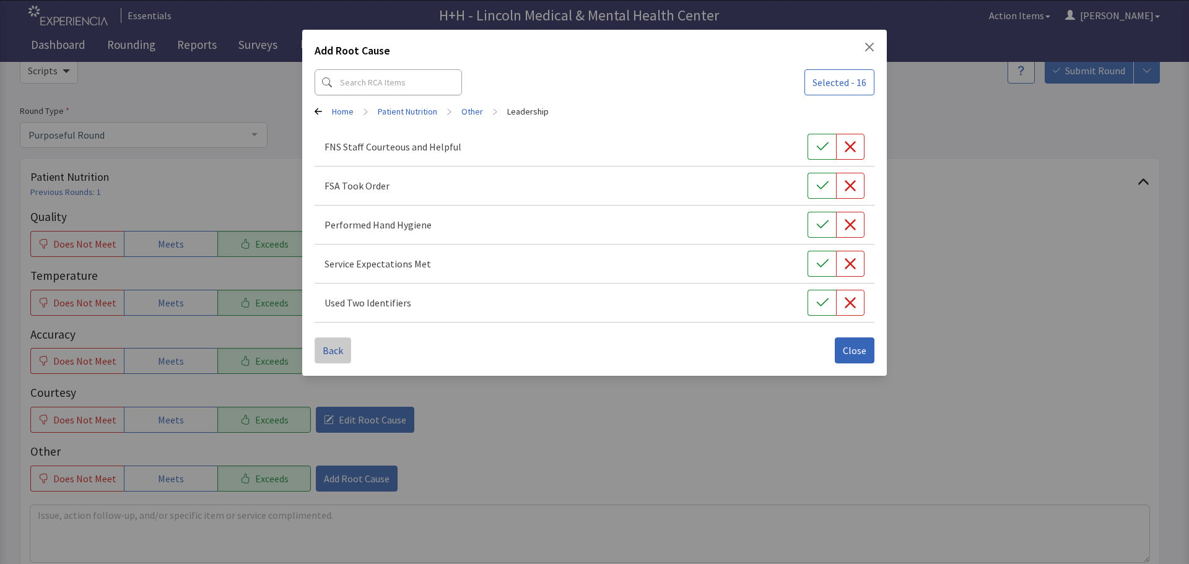
click at [340, 350] on span "Back" at bounding box center [333, 350] width 20 height 15
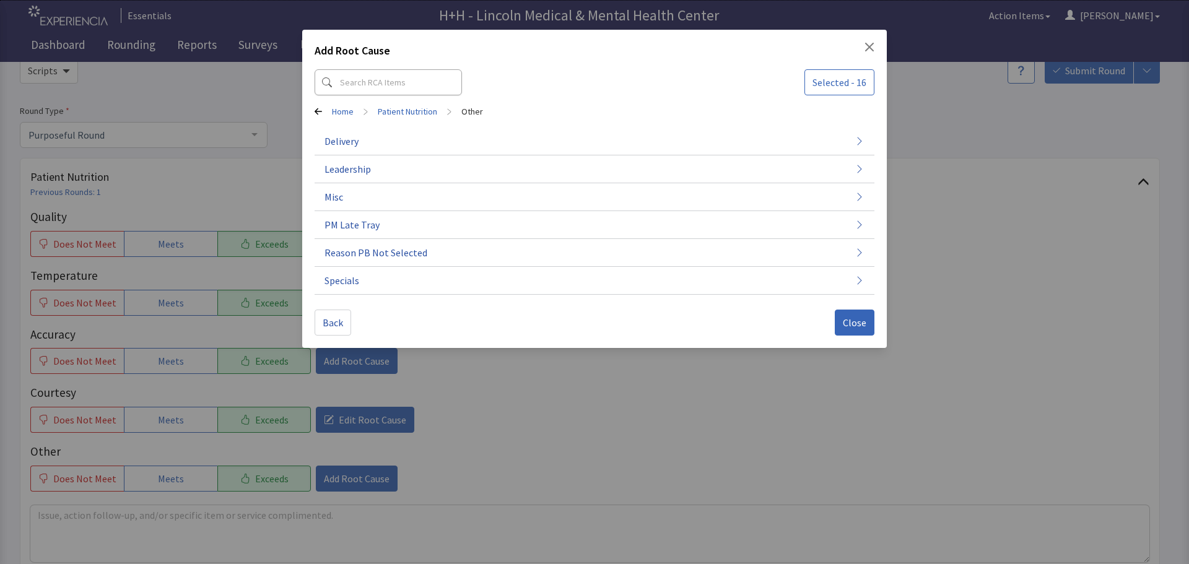
click at [321, 108] on icon at bounding box center [318, 111] width 7 height 7
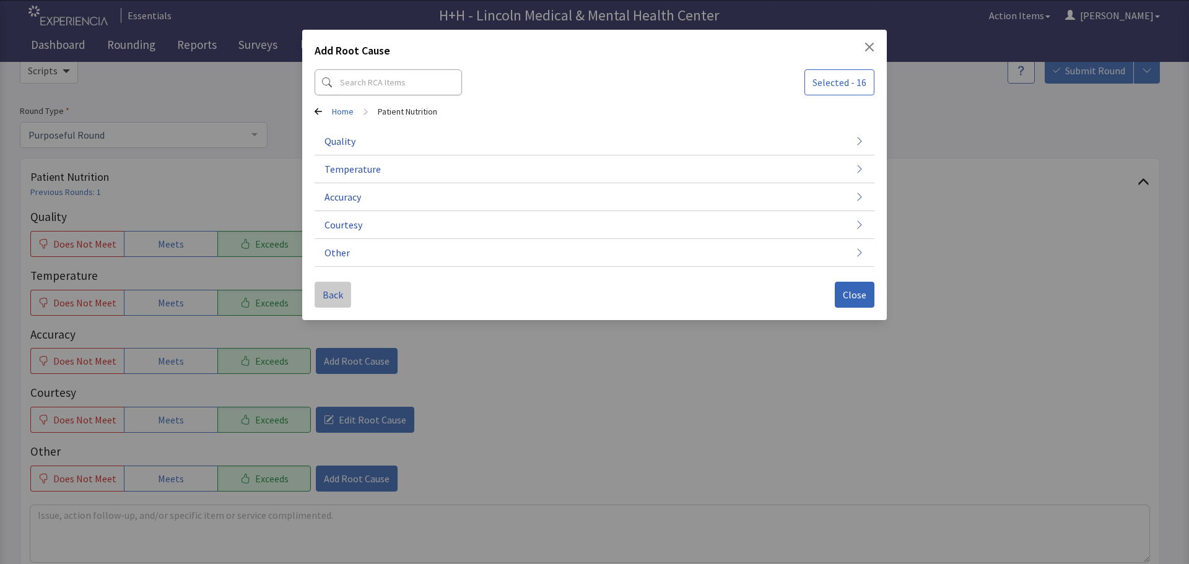
click at [334, 296] on span "Back" at bounding box center [333, 294] width 20 height 15
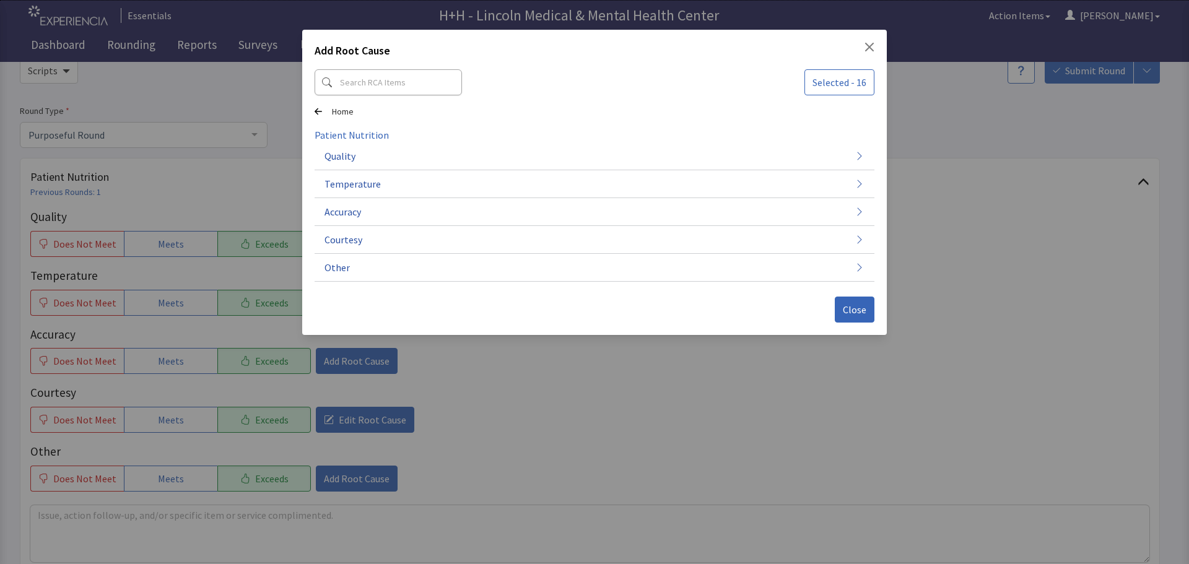
click at [323, 110] on div "Home" at bounding box center [595, 111] width 560 height 12
click at [318, 108] on icon at bounding box center [318, 111] width 7 height 7
click at [866, 47] on icon "Close" at bounding box center [869, 47] width 10 height 10
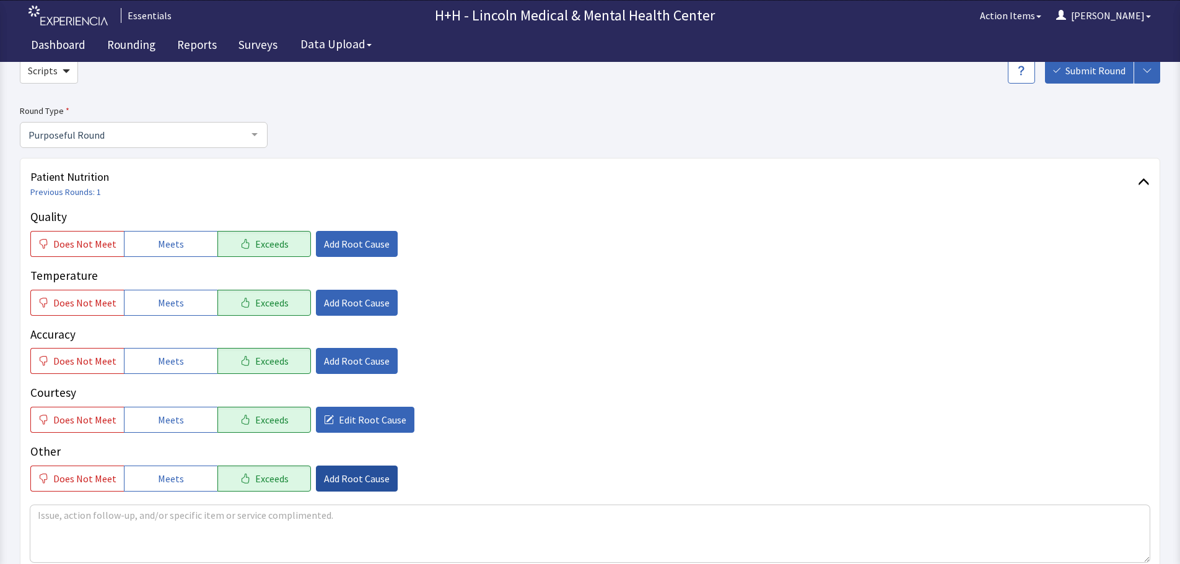
click at [379, 477] on button "Add Root Cause" at bounding box center [357, 479] width 82 height 26
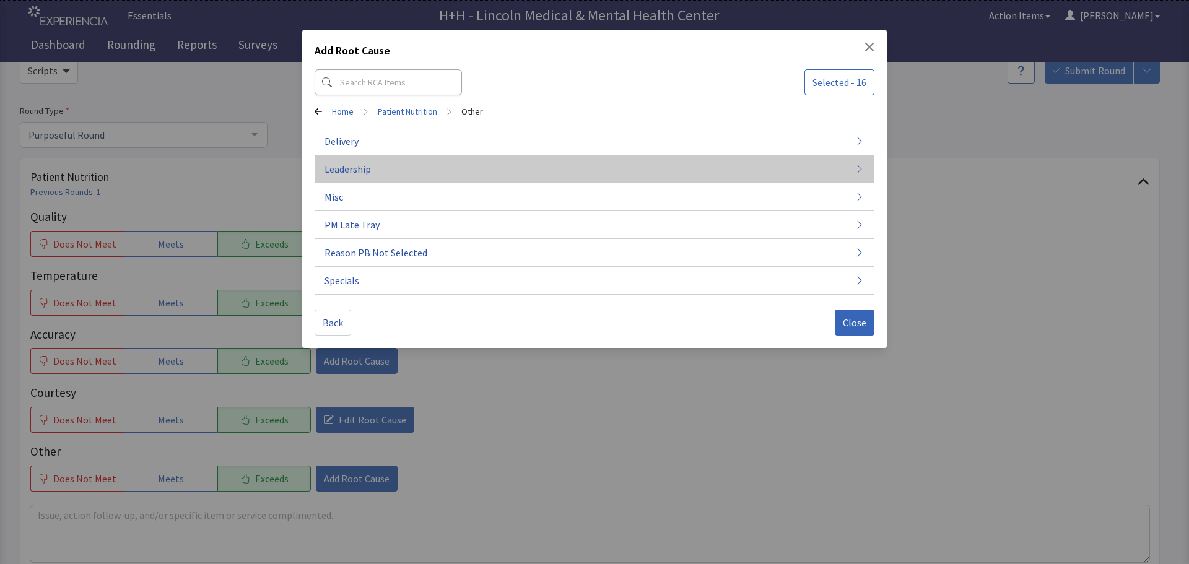
click at [353, 170] on span "Leadership" at bounding box center [347, 169] width 46 height 15
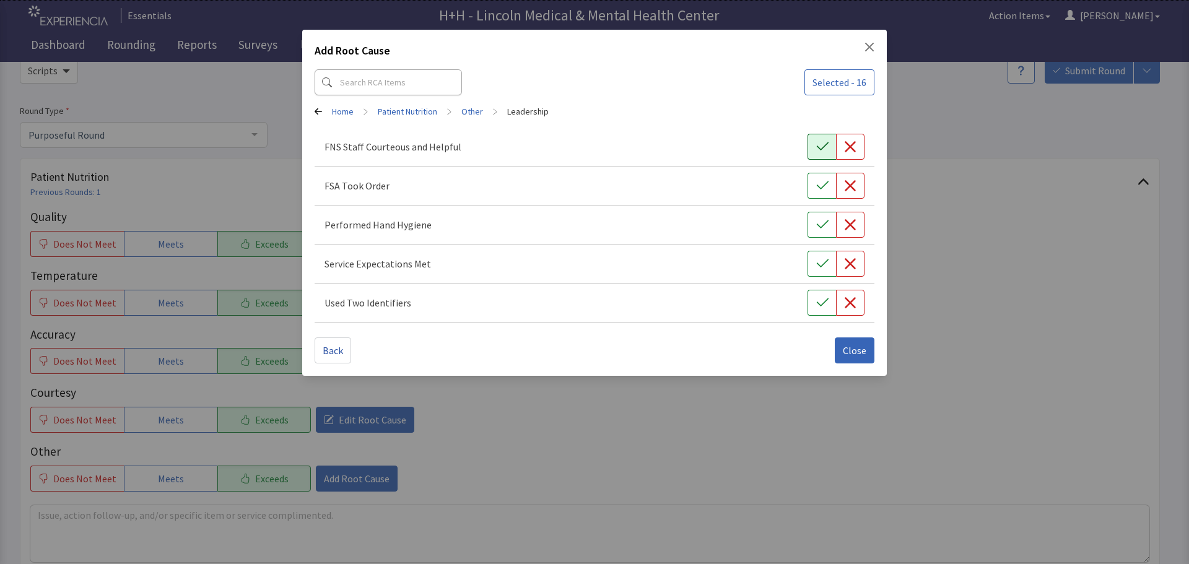
click at [812, 146] on button "button" at bounding box center [821, 147] width 28 height 26
click at [824, 181] on icon "button" at bounding box center [822, 186] width 12 height 12
click at [819, 225] on icon "button" at bounding box center [822, 225] width 12 height 12
click at [815, 258] on button "button" at bounding box center [821, 264] width 28 height 26
click at [830, 301] on button "button" at bounding box center [821, 303] width 28 height 26
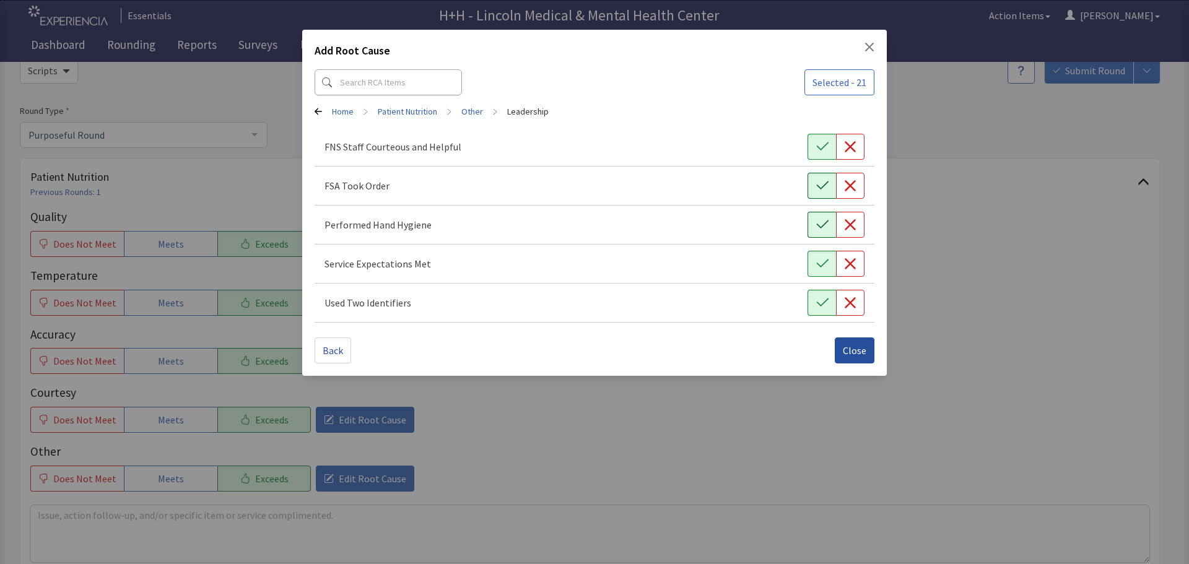
click at [846, 342] on button "Close" at bounding box center [855, 350] width 40 height 26
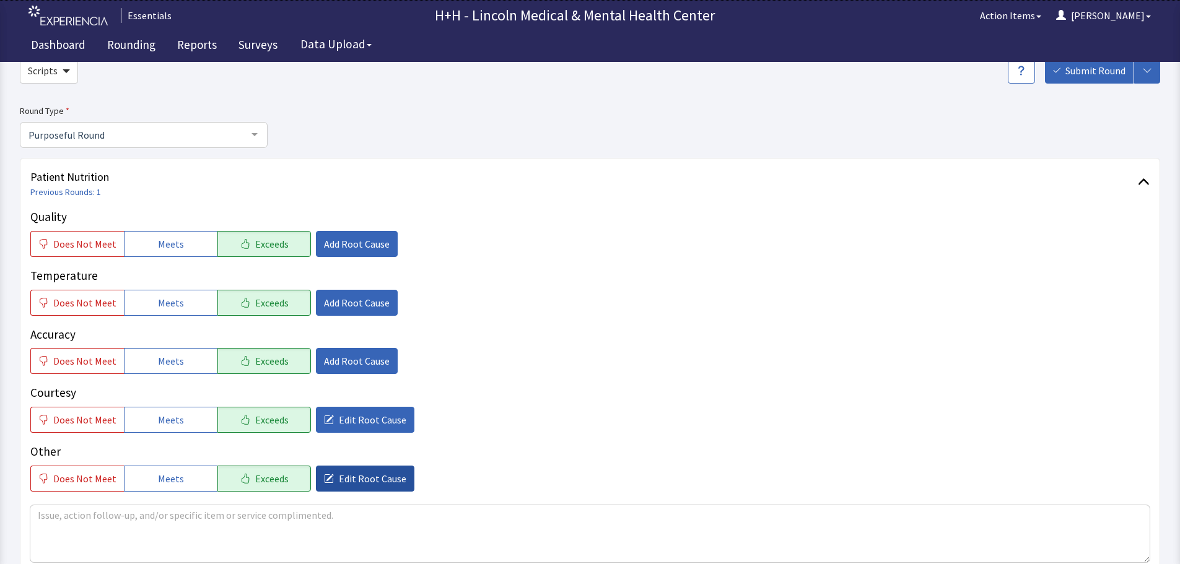
click at [385, 480] on span "Edit Root Cause" at bounding box center [372, 478] width 67 height 15
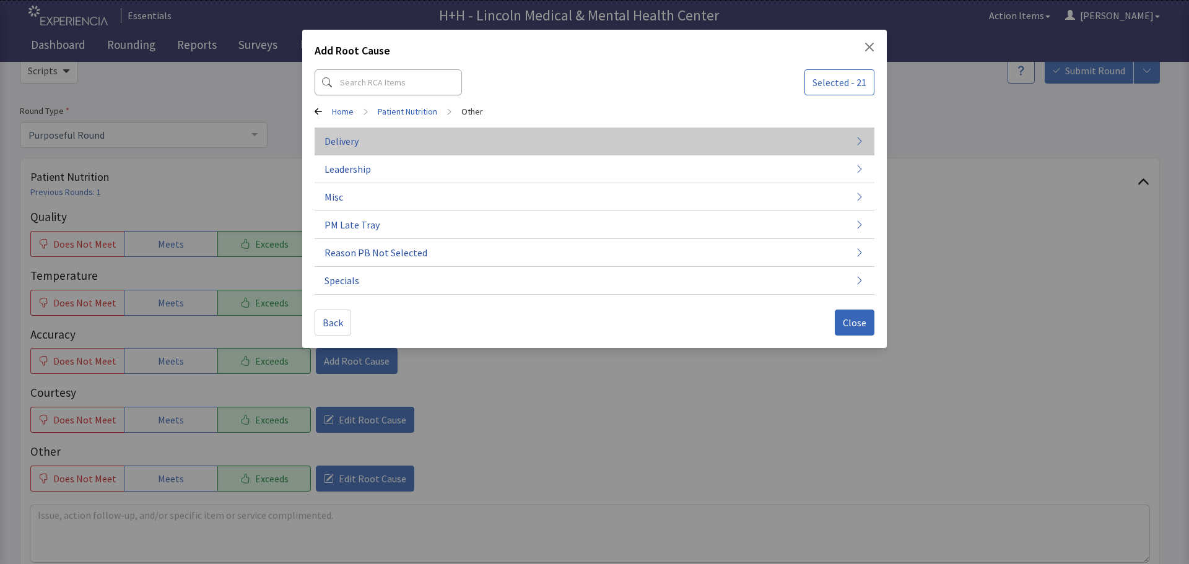
click at [351, 138] on span "Delivery" at bounding box center [341, 141] width 34 height 15
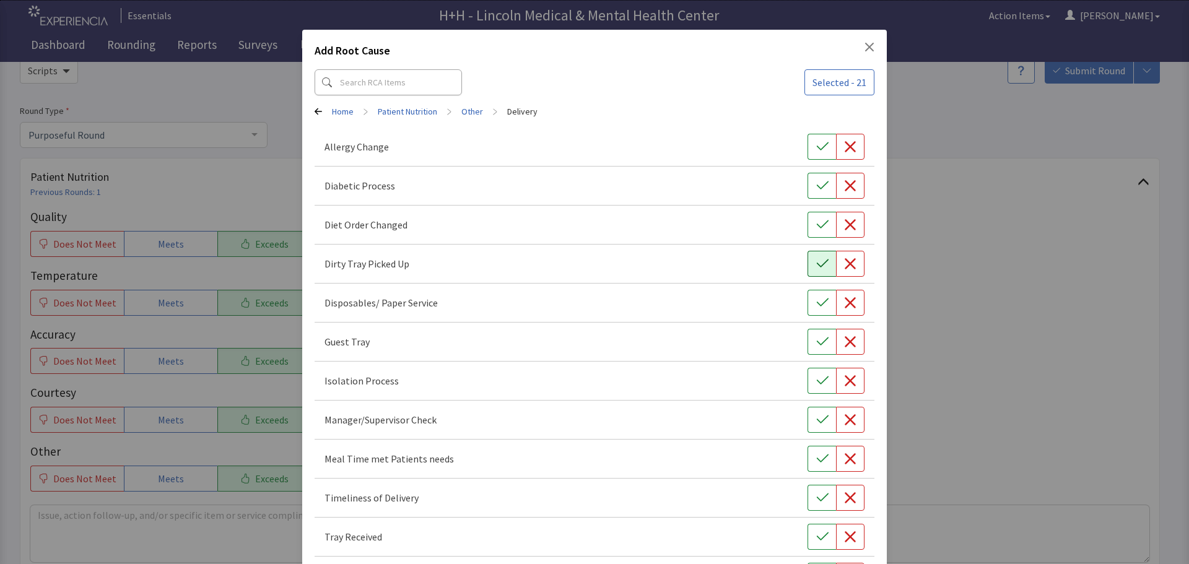
click at [816, 266] on icon "button" at bounding box center [822, 263] width 12 height 8
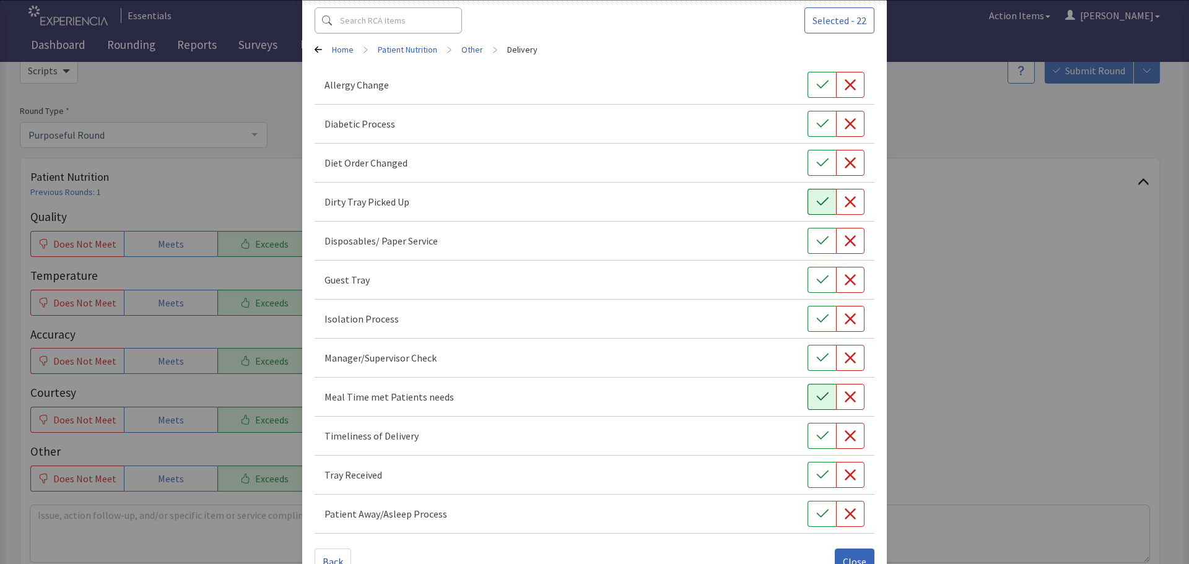
click at [816, 394] on icon "button" at bounding box center [822, 397] width 12 height 12
click at [819, 438] on icon "button" at bounding box center [822, 436] width 12 height 12
click at [808, 470] on button "button" at bounding box center [821, 475] width 28 height 26
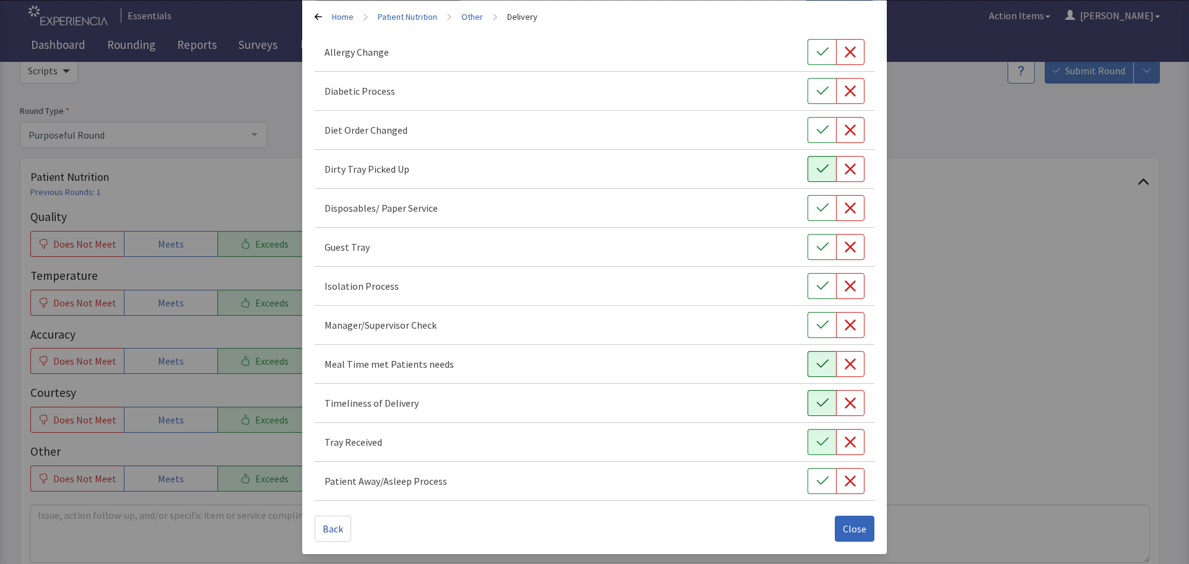
drag, startPoint x: 835, startPoint y: 524, endPoint x: 929, endPoint y: 489, distance: 100.5
click at [835, 524] on button "Close" at bounding box center [855, 529] width 40 height 26
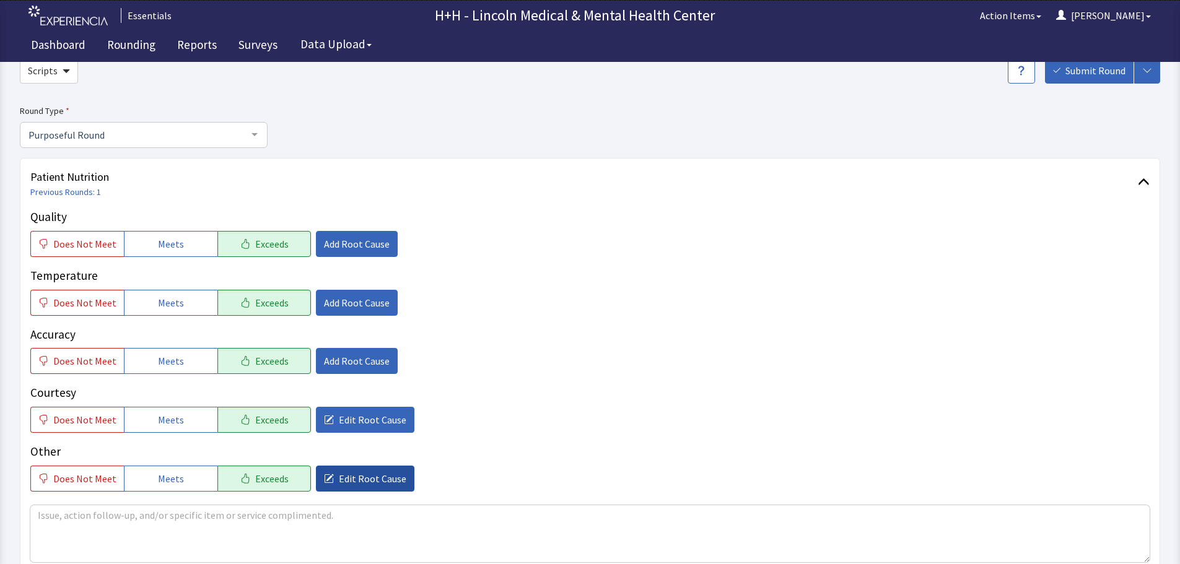
click at [382, 481] on span "Edit Root Cause" at bounding box center [372, 478] width 67 height 15
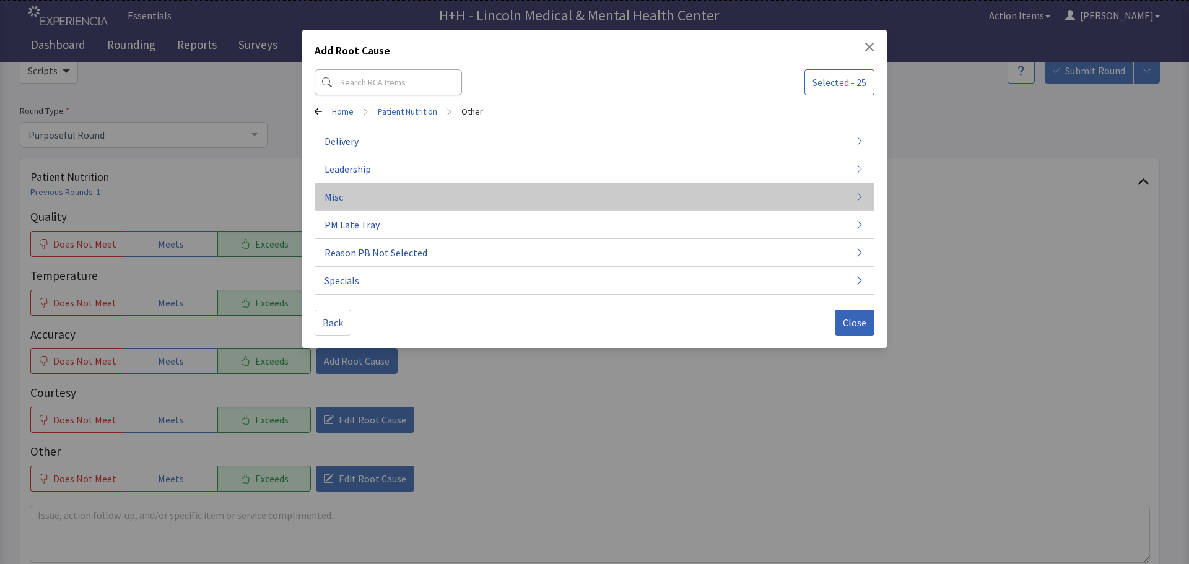
click at [341, 196] on span "Misc" at bounding box center [333, 196] width 19 height 15
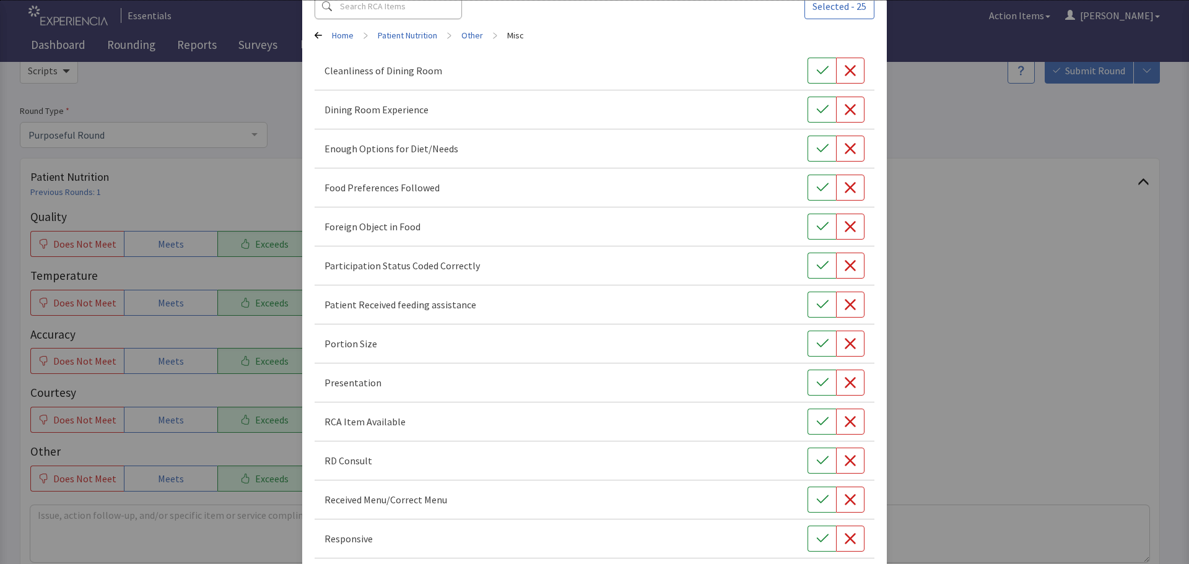
scroll to position [0, 0]
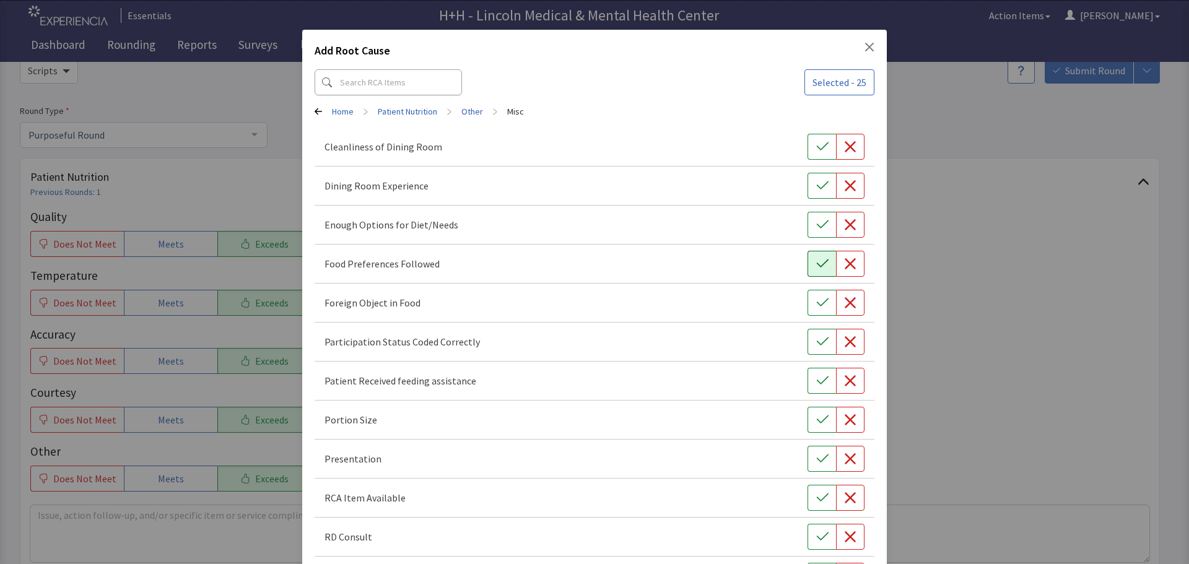
click at [816, 261] on icon "button" at bounding box center [822, 264] width 12 height 12
click at [807, 415] on button "button" at bounding box center [821, 420] width 28 height 26
click at [816, 458] on icon "button" at bounding box center [822, 459] width 12 height 12
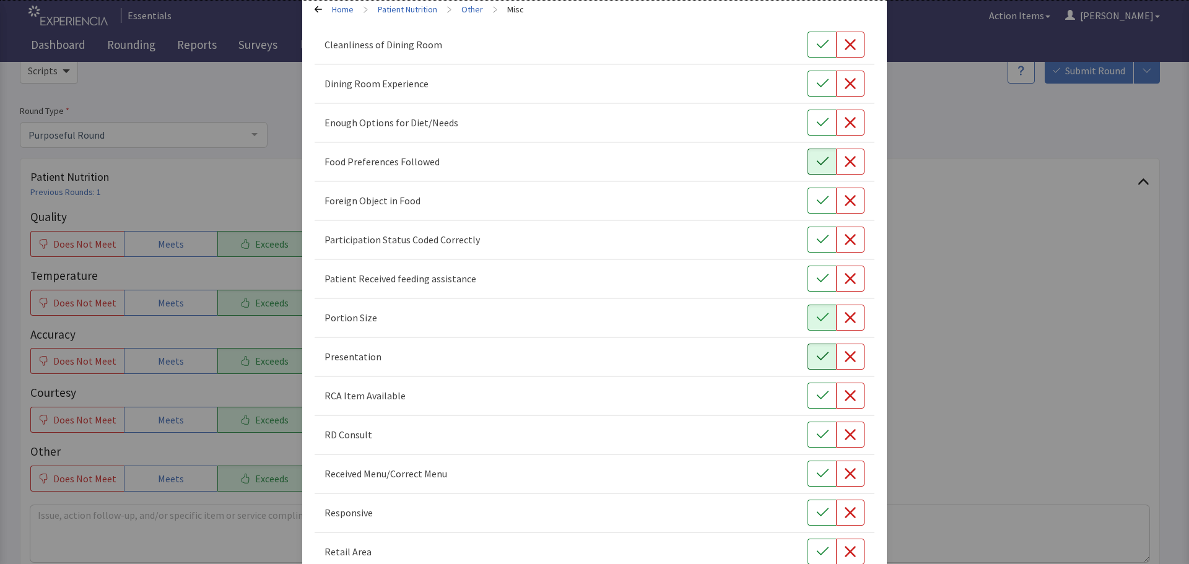
scroll to position [124, 0]
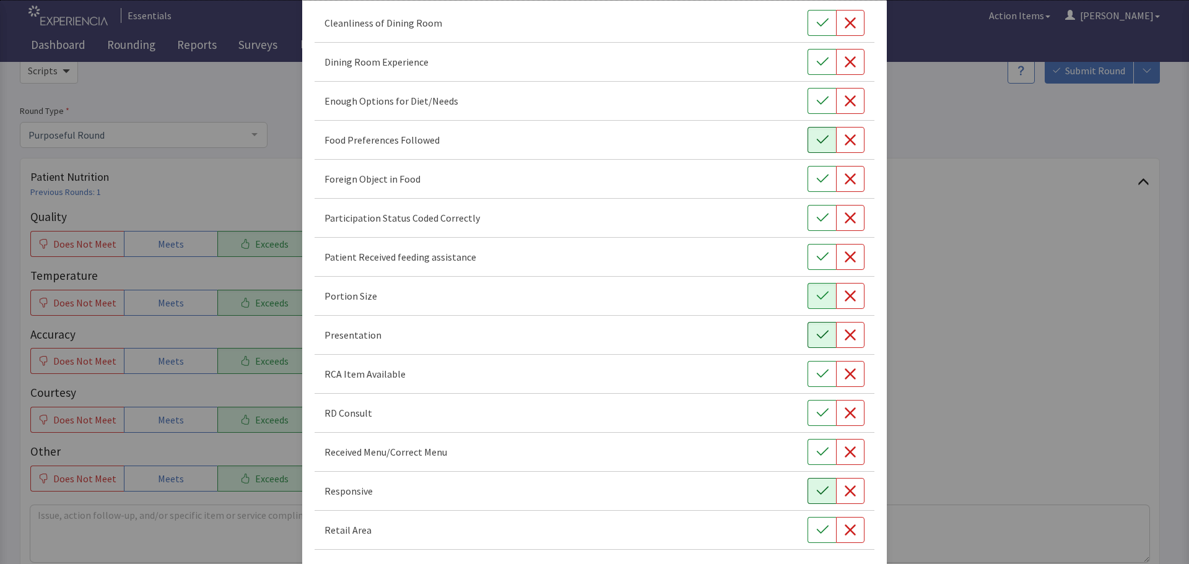
click at [816, 491] on icon "button" at bounding box center [822, 491] width 12 height 8
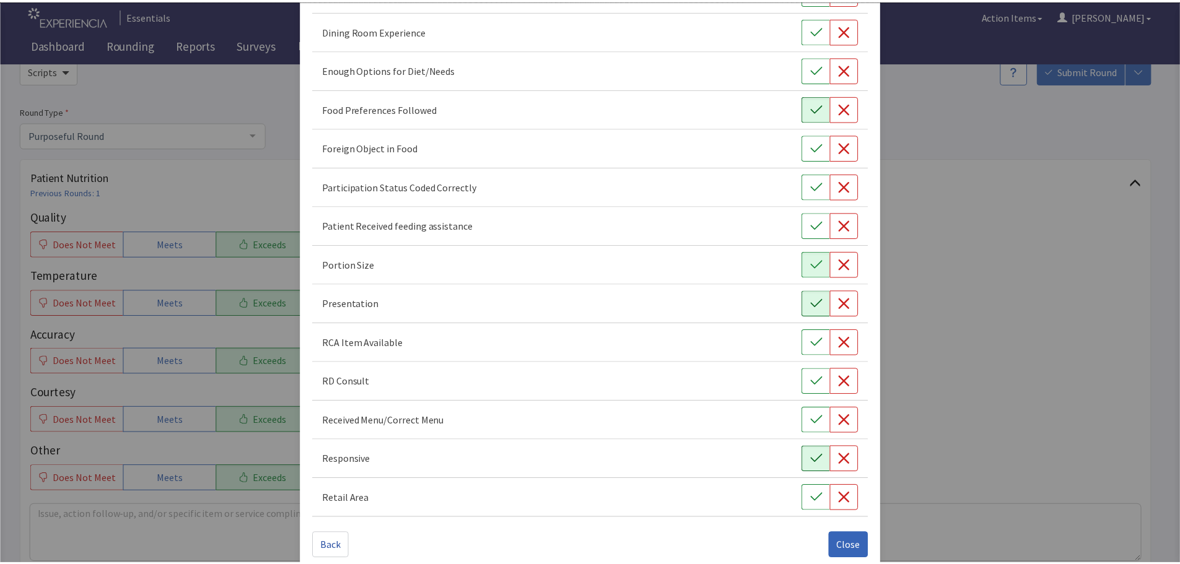
scroll to position [173, 0]
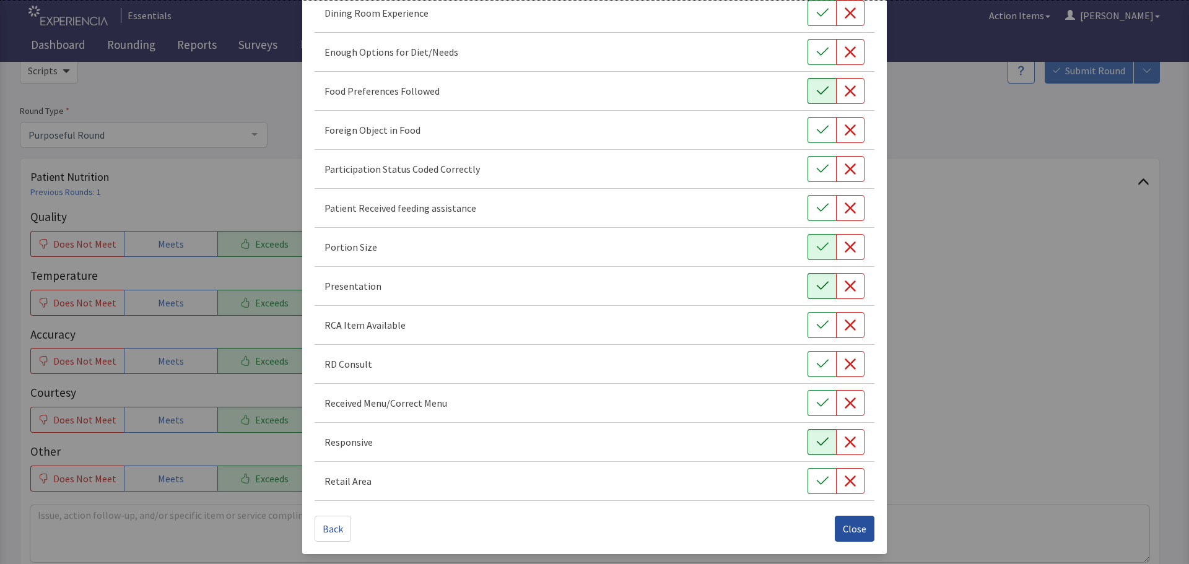
click at [843, 527] on span "Close" at bounding box center [855, 528] width 24 height 15
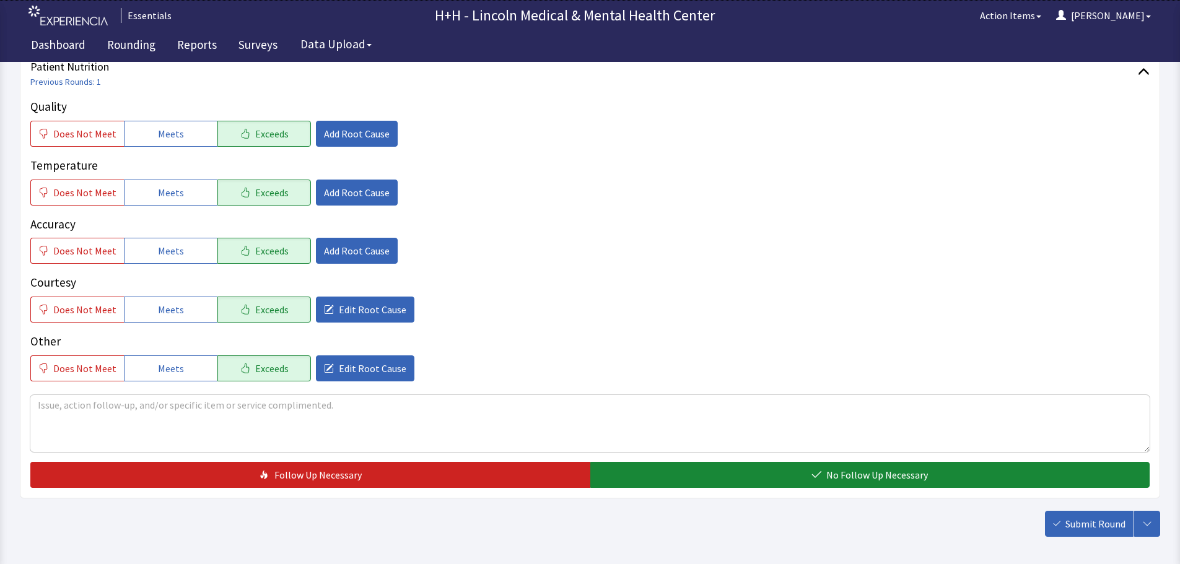
scroll to position [186, 0]
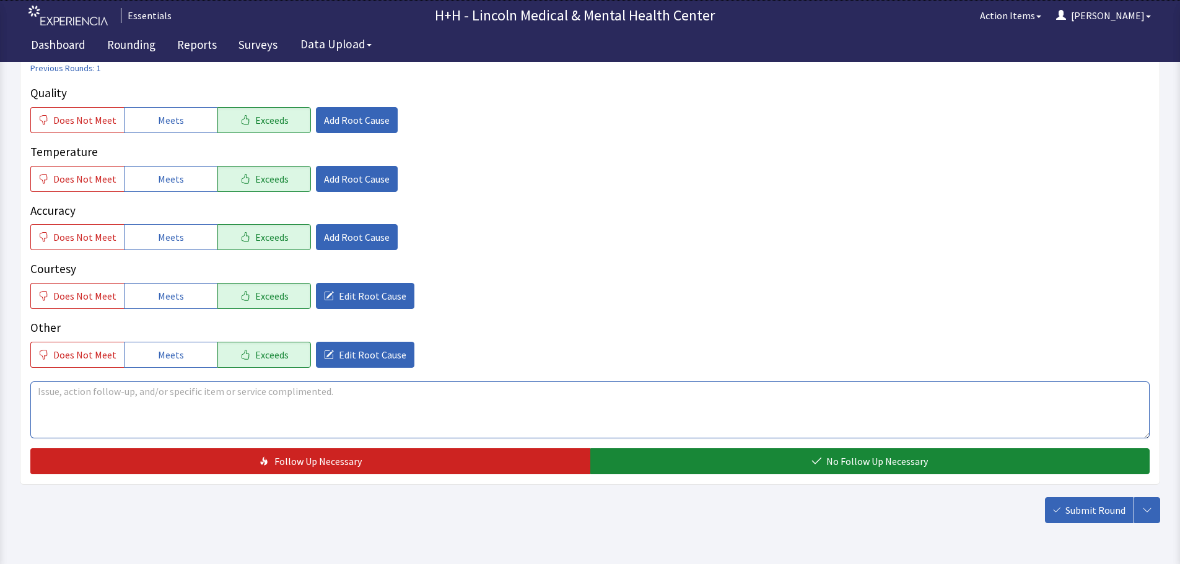
click at [56, 391] on textarea at bounding box center [589, 409] width 1119 height 57
click at [165, 391] on textarea "Gentleman told me he enjoyed his" at bounding box center [589, 409] width 1119 height 57
click at [183, 391] on textarea "Gentleman told me he enjoys his" at bounding box center [589, 409] width 1119 height 57
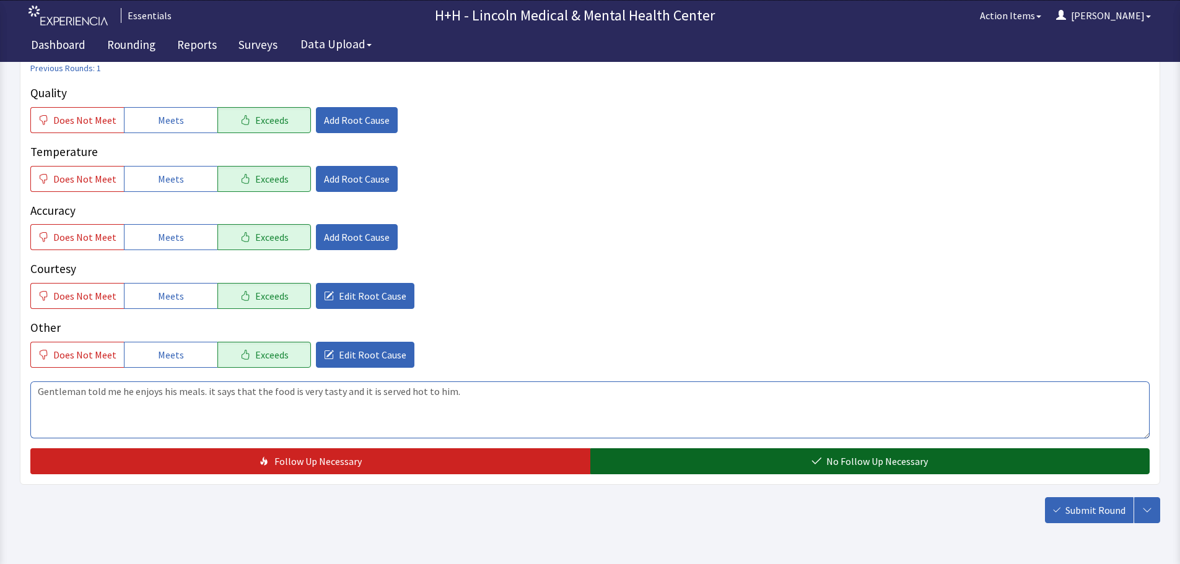
type textarea "Gentleman told me he enjoys his meals. it says that the food is very tasty and …"
click at [813, 455] on button "No Follow Up Necessary" at bounding box center [870, 461] width 560 height 26
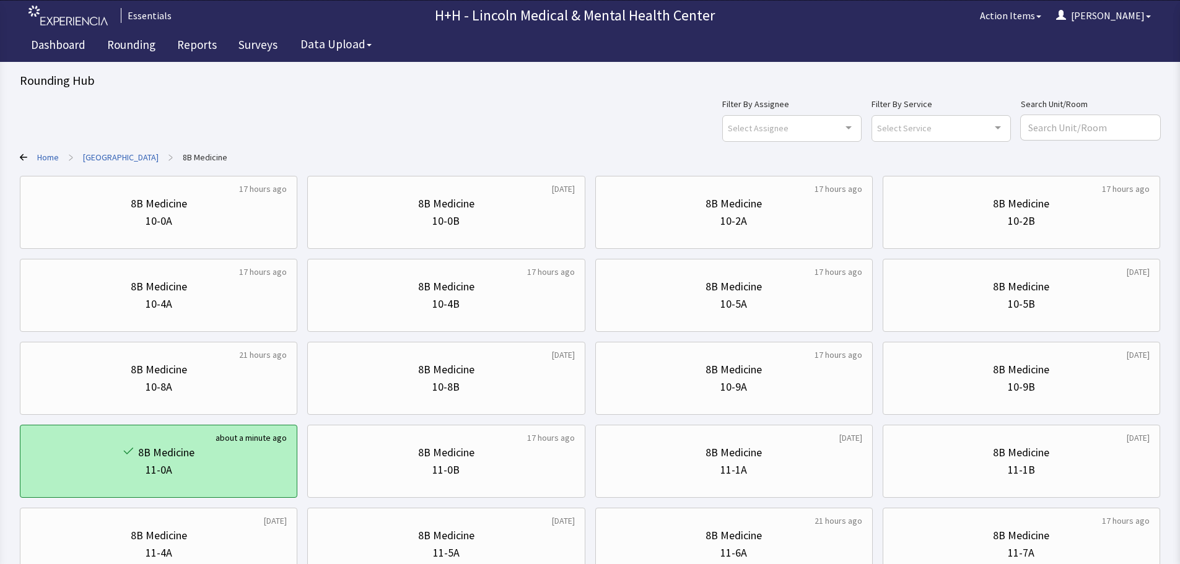
click at [230, 462] on div "11-0A" at bounding box center [158, 469] width 256 height 17
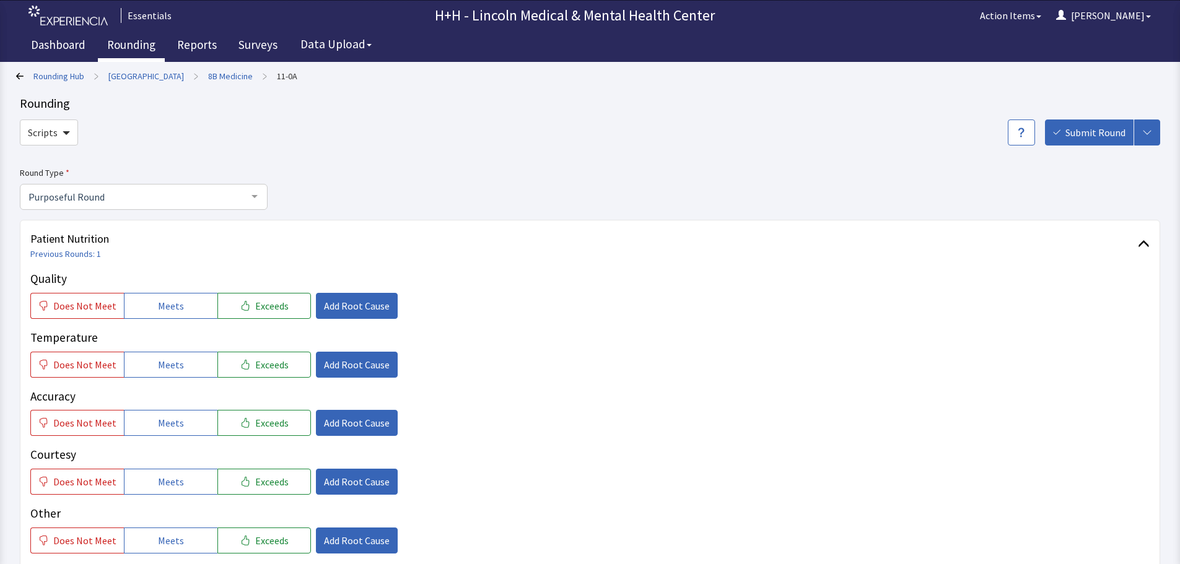
click at [141, 45] on link "Rounding" at bounding box center [131, 46] width 67 height 31
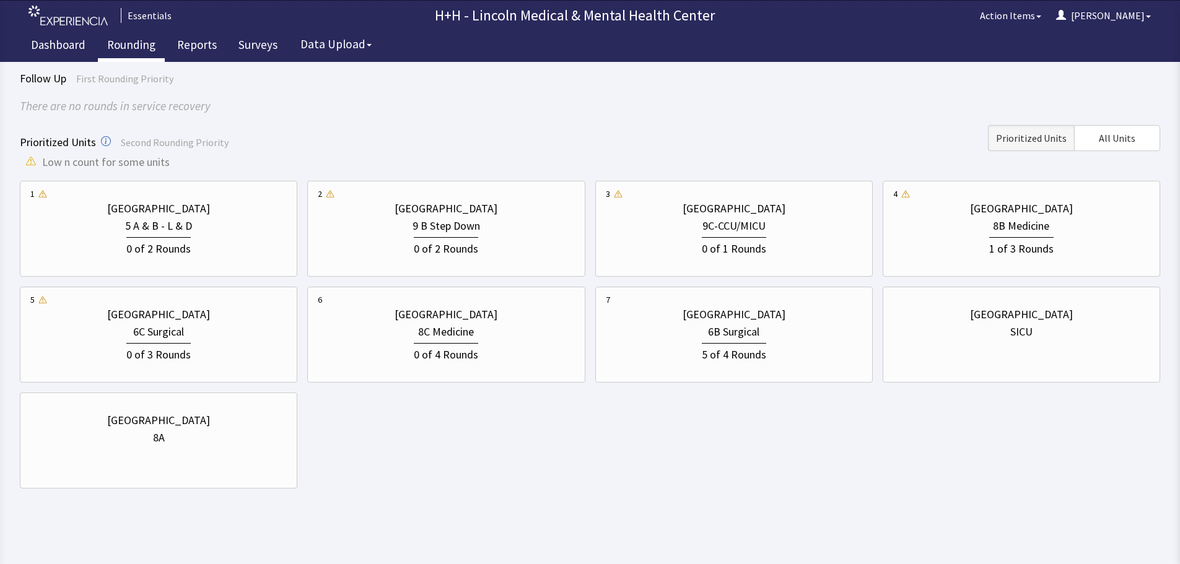
scroll to position [87, 0]
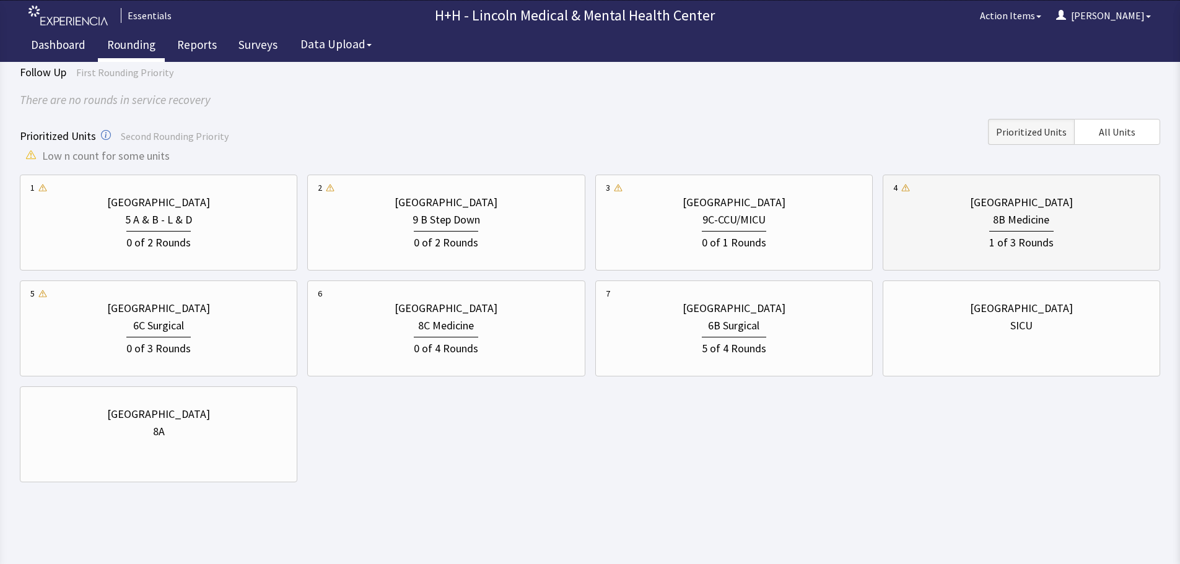
click at [973, 210] on div "Lincoln Medical Center" at bounding box center [1021, 202] width 103 height 17
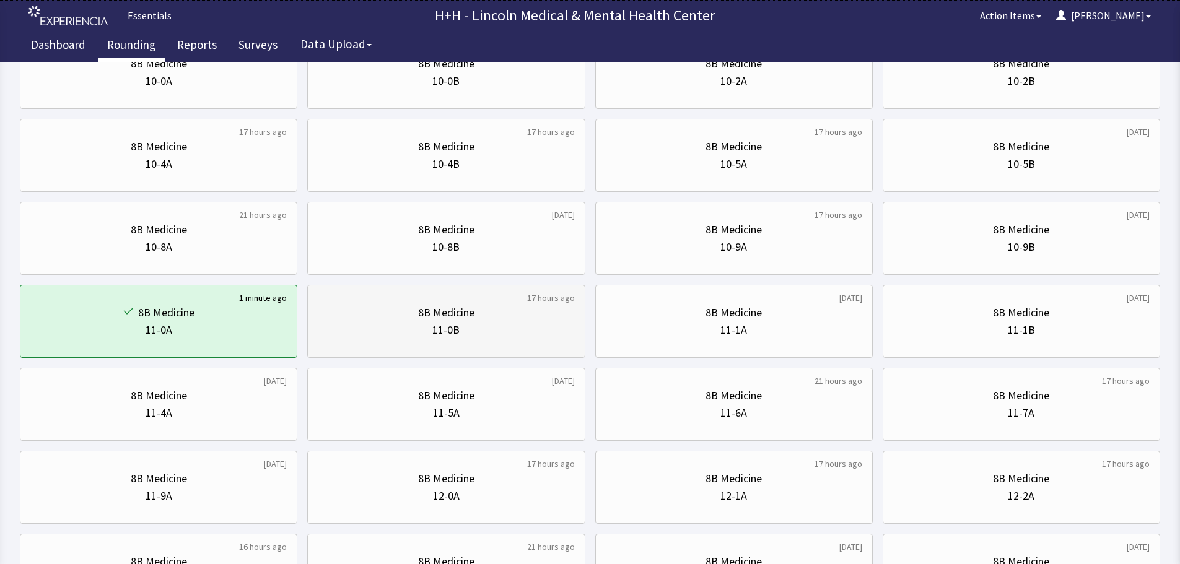
scroll to position [62, 0]
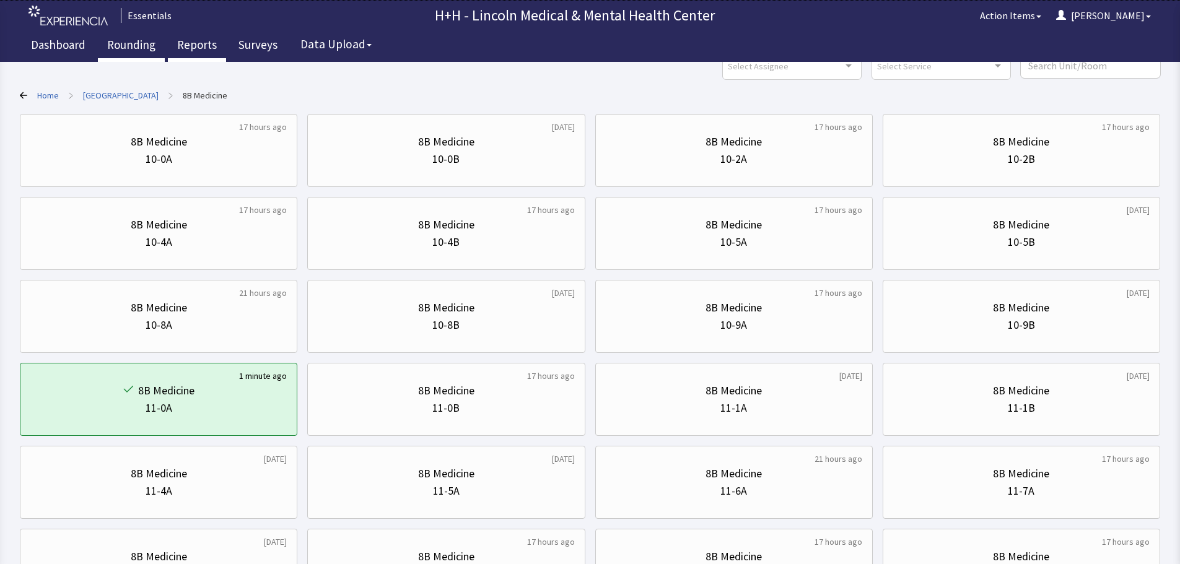
click at [179, 45] on link "Reports" at bounding box center [197, 46] width 58 height 31
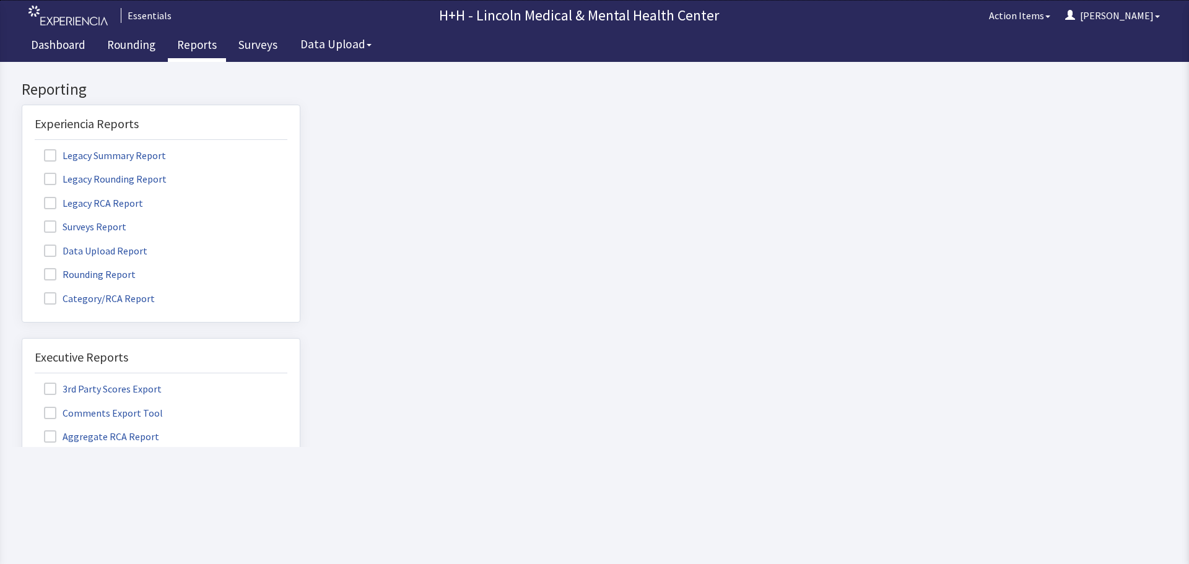
click at [50, 277] on span at bounding box center [50, 274] width 12 height 12
click at [22, 267] on input "Rounding Report" at bounding box center [22, 267] width 0 height 0
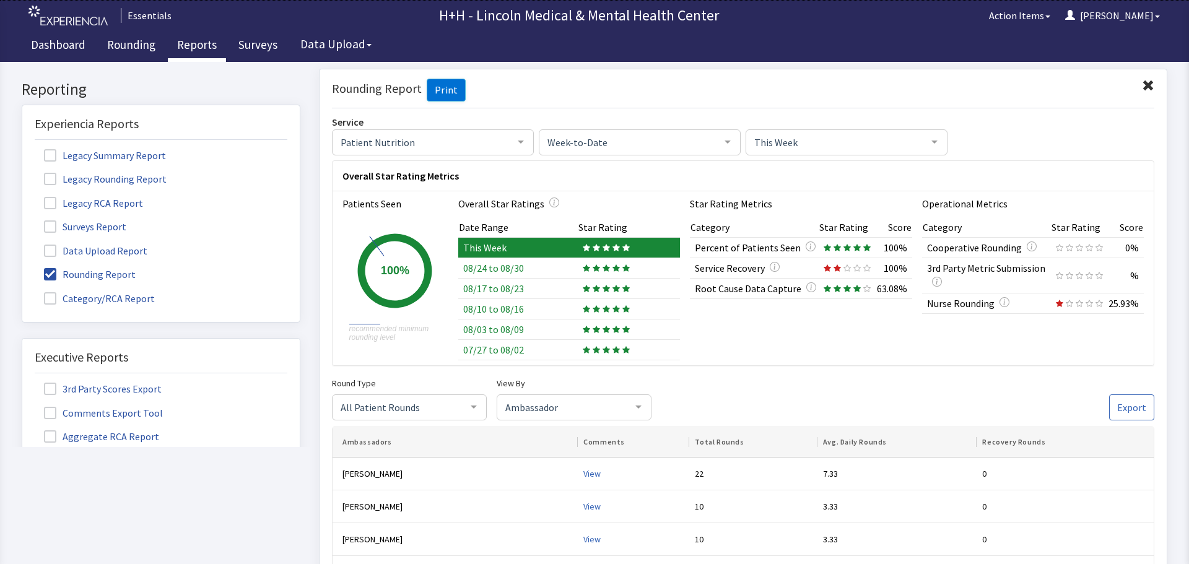
click at [1142, 82] on span at bounding box center [1148, 85] width 12 height 12
